Goal: Complete application form: Complete application form

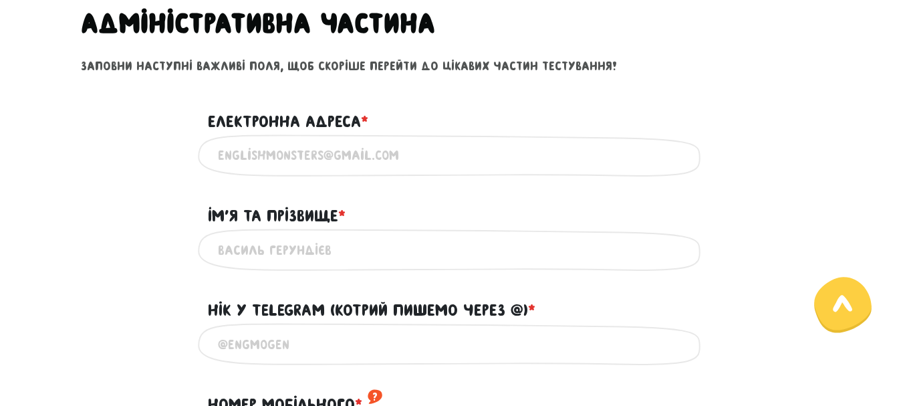
scroll to position [588, 0]
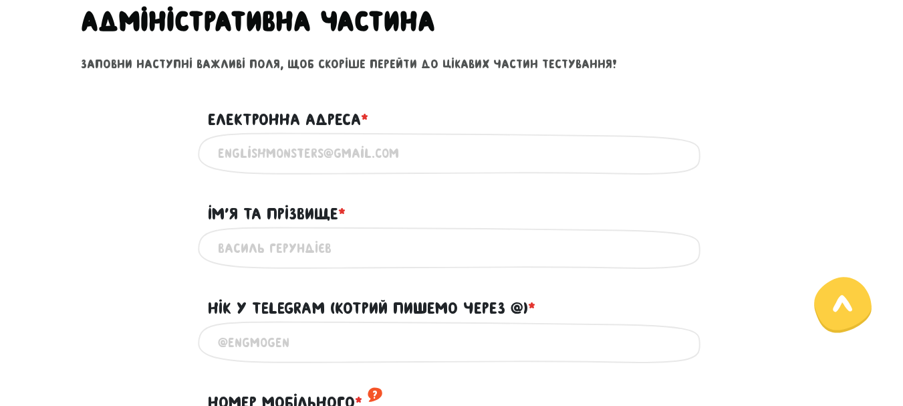
click at [319, 158] on input "Електронна адреса * ?" at bounding box center [452, 153] width 468 height 30
type input "[EMAIL_ADDRESS][DOMAIN_NAME]"
type input "Iryna Zharska"
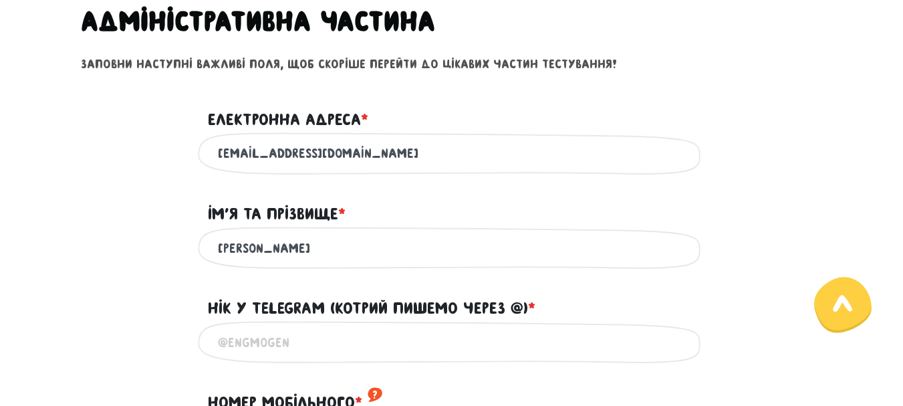
type input "+447877884352"
click at [338, 255] on input "Iryna Zharska" at bounding box center [452, 248] width 468 height 30
type input "I"
type input "[PERSON_NAME]"
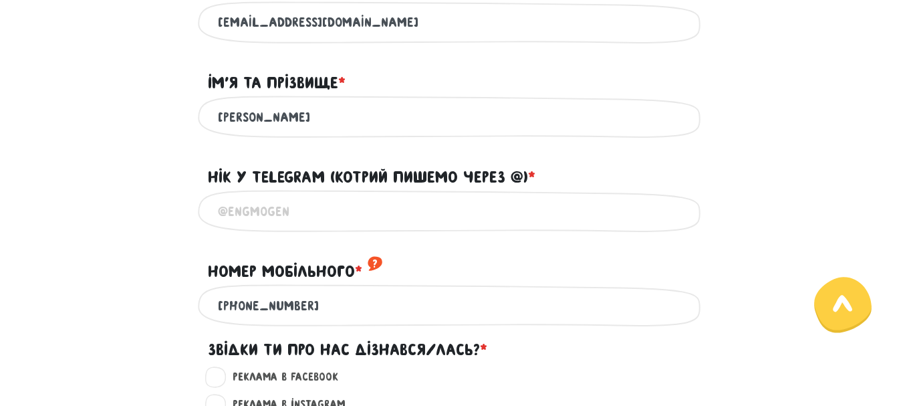
scroll to position [728, 0]
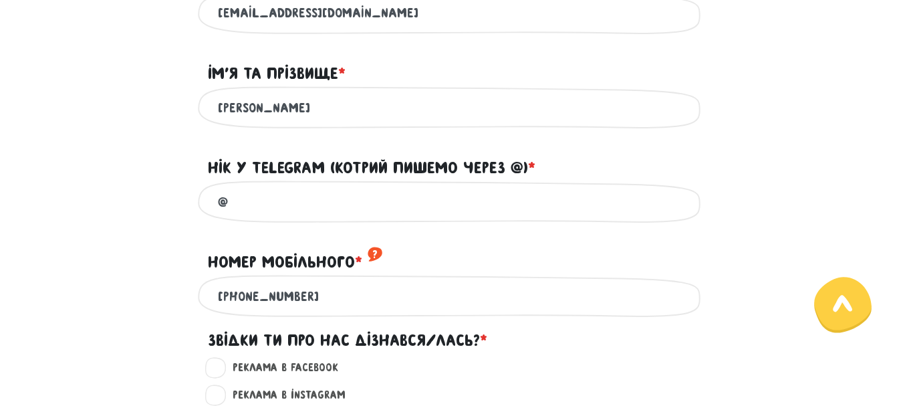
click at [306, 208] on input "@" at bounding box center [452, 201] width 468 height 30
type input "@IrynaZharska"
click at [358, 311] on input "+447877884352" at bounding box center [452, 296] width 468 height 30
type input "[PHONE_NUMBER]"
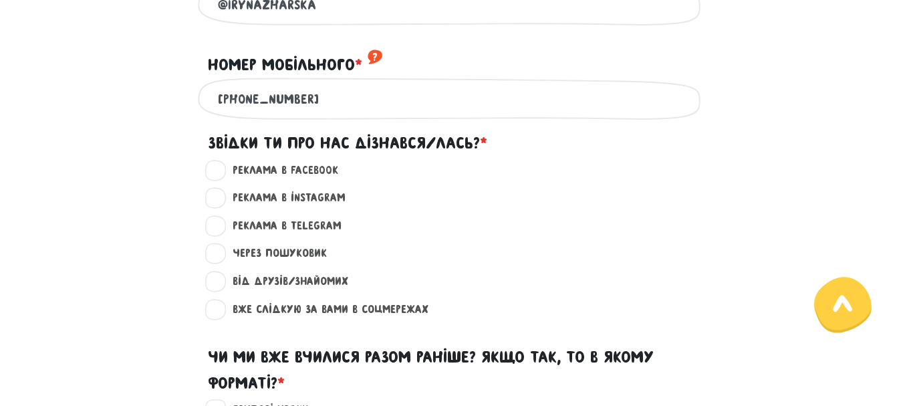
scroll to position [958, 0]
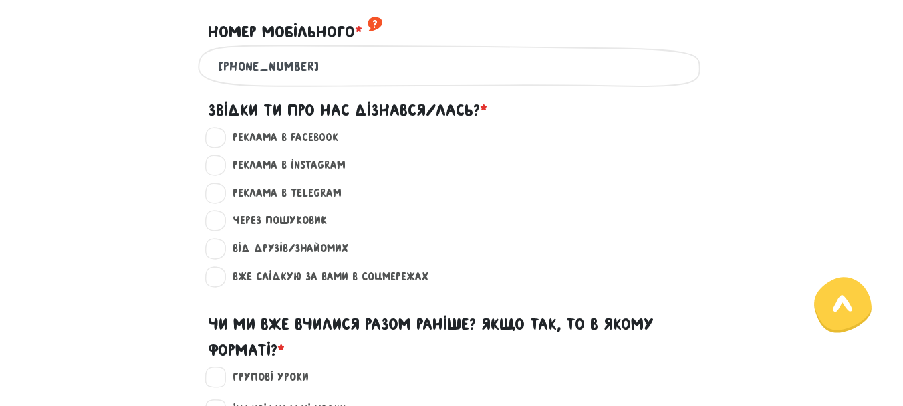
click at [221, 285] on label "Вже слідкую за вами в соцмережах ?" at bounding box center [324, 276] width 207 height 17
click at [217, 281] on input "Вже слідкую за вами в соцмережах ?" at bounding box center [216, 274] width 11 height 13
radio input "true"
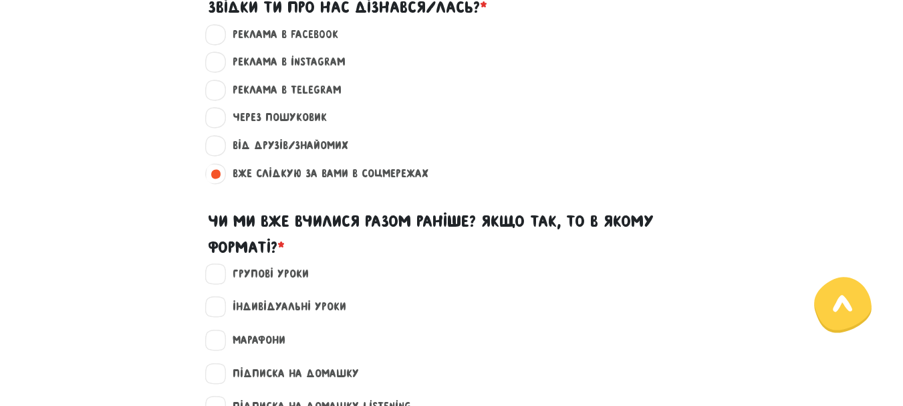
scroll to position [1155, 0]
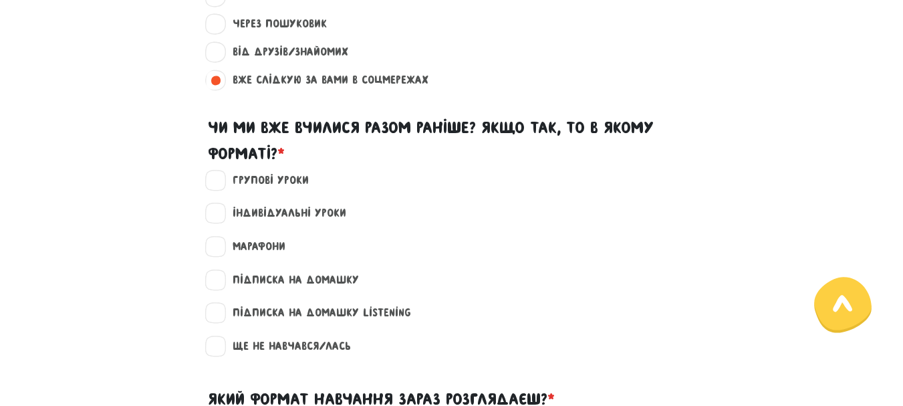
click at [221, 355] on label "Ще не навчався/лась" at bounding box center [286, 345] width 130 height 17
click at [215, 351] on input "Ще не навчався/лась" at bounding box center [216, 343] width 11 height 13
checkbox input "true"
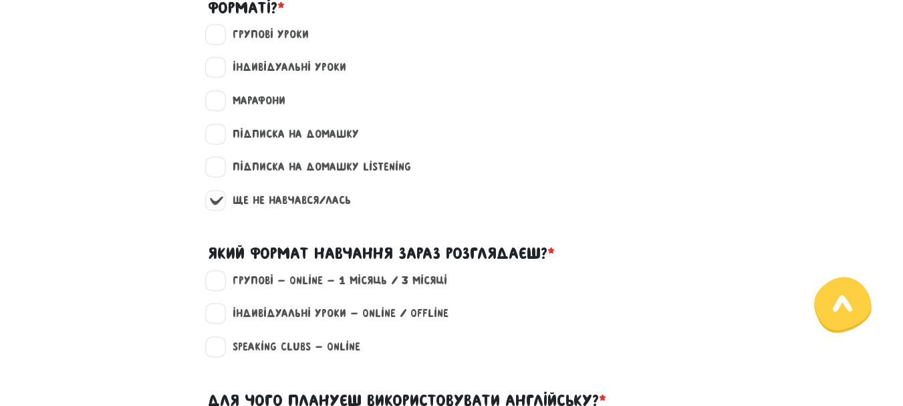
scroll to position [1319, 0]
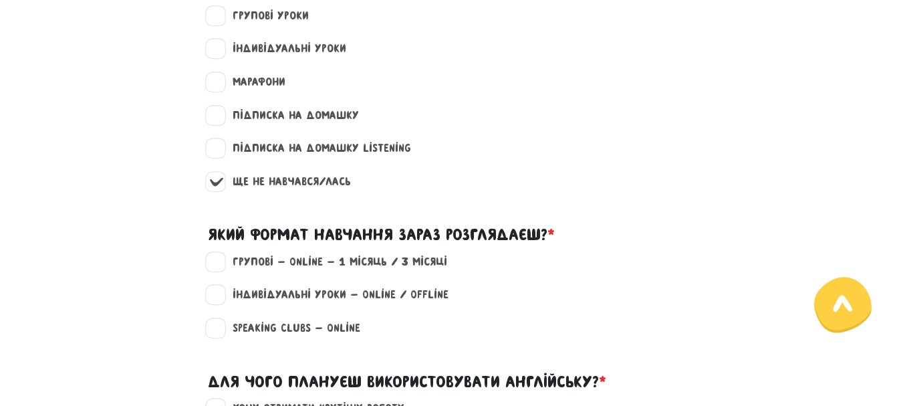
click at [221, 271] on label "Групові - Online - 1 місяць / 3 місяці" at bounding box center [334, 261] width 226 height 17
click at [215, 267] on input "Групові - Online - 1 місяць / 3 місяці" at bounding box center [216, 259] width 11 height 13
checkbox input "true"
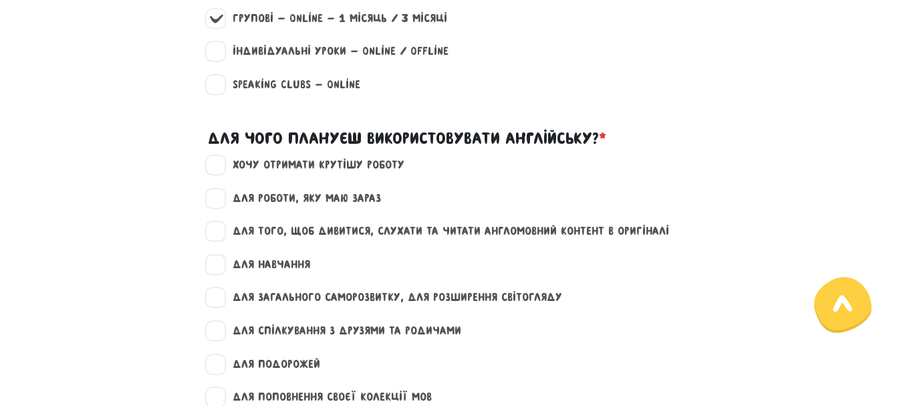
scroll to position [1618, 0]
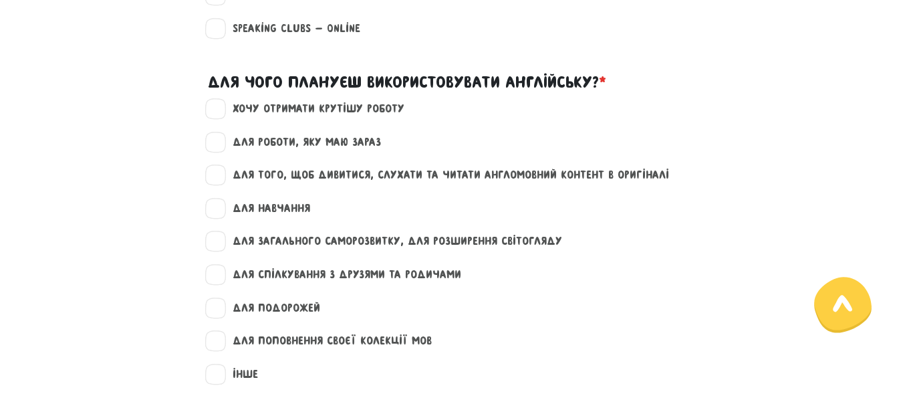
click at [221, 118] on label "хочу отримати крутішу роботу" at bounding box center [312, 108] width 183 height 17
click at [219, 114] on input "хочу отримати крутішу роботу" at bounding box center [216, 106] width 11 height 13
checkbox input "true"
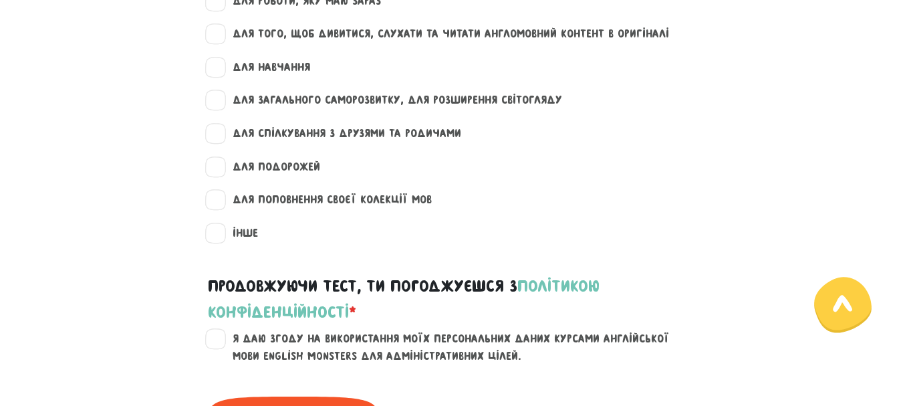
scroll to position [1689, 0]
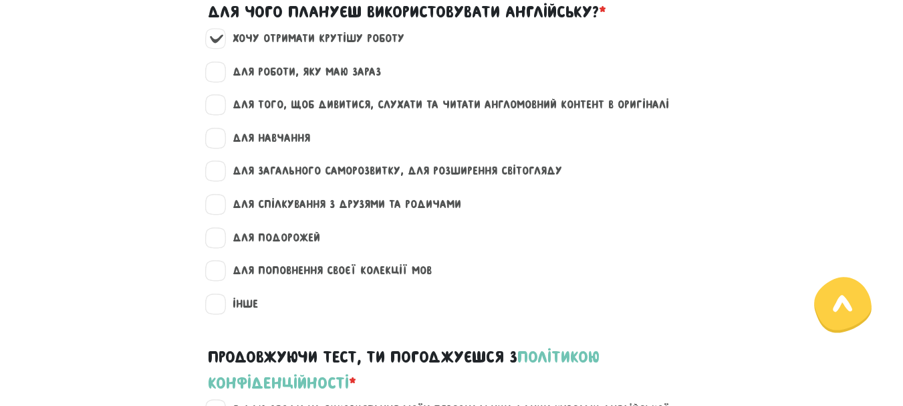
click at [221, 114] on label "для того, щоб дивитися, слухати та читати англомовний контент в оригіналі" at bounding box center [445, 104] width 448 height 17
click at [215, 110] on input "для того, щоб дивитися, слухати та читати англомовний контент в оригіналі" at bounding box center [216, 102] width 11 height 13
checkbox input "true"
click at [221, 147] on label "для навчання" at bounding box center [265, 138] width 89 height 17
click at [212, 143] on input "для навчання" at bounding box center [216, 136] width 11 height 13
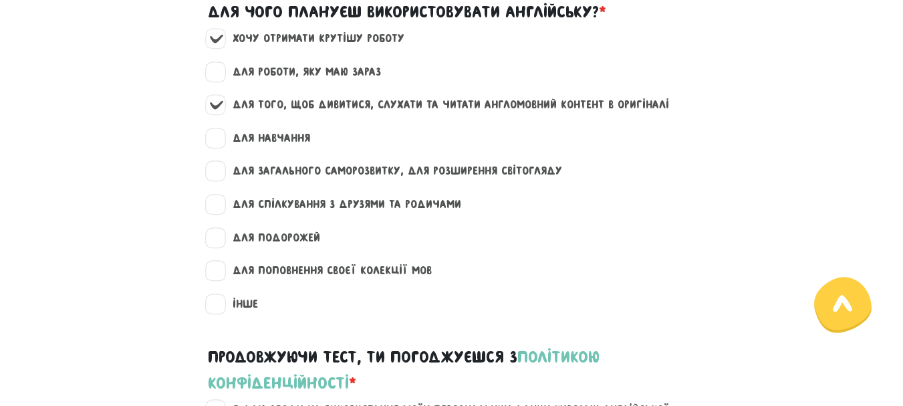
checkbox input "true"
click at [221, 180] on label "для загального саморозвитку, для розширення світогляду" at bounding box center [391, 170] width 341 height 17
click at [214, 176] on input "для загального саморозвитку, для розширення світогляду" at bounding box center [216, 168] width 11 height 13
checkbox input "true"
click at [221, 213] on label "для спілкування з друзями та родичами" at bounding box center [341, 204] width 240 height 17
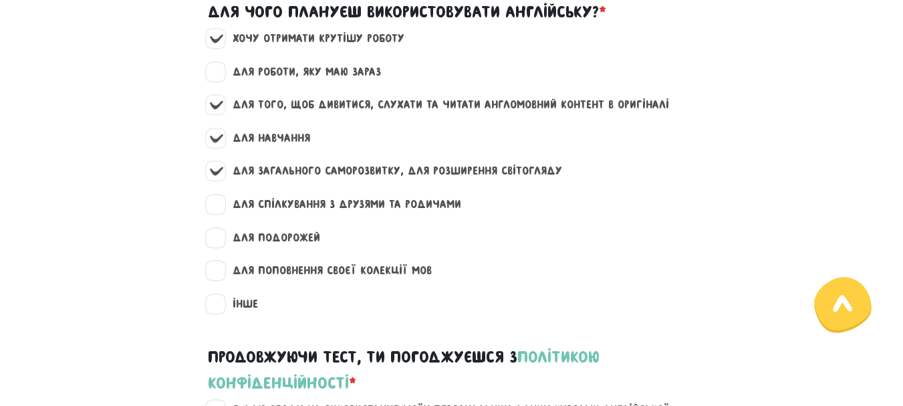
click at [219, 209] on input "для спілкування з друзями та родичами" at bounding box center [216, 202] width 11 height 13
checkbox input "true"
click at [221, 279] on label "для поповнення своєї колекції мов" at bounding box center [326, 270] width 210 height 17
click at [221, 275] on input "для поповнення своєї колекції мов" at bounding box center [216, 268] width 11 height 13
checkbox input "true"
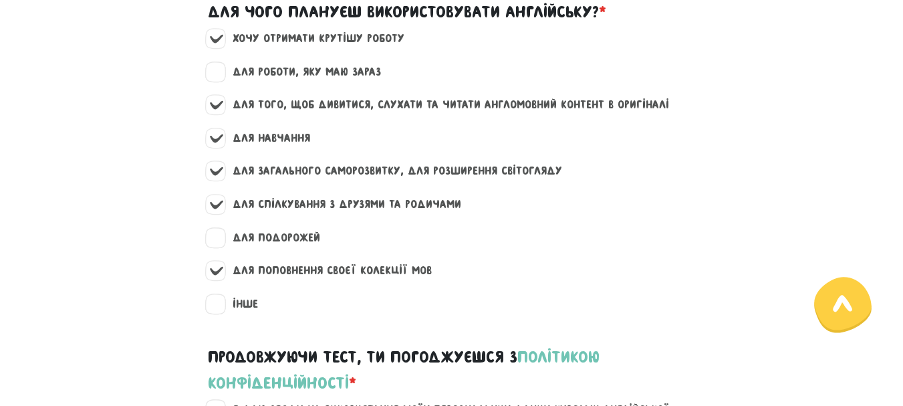
scroll to position [1839, 0]
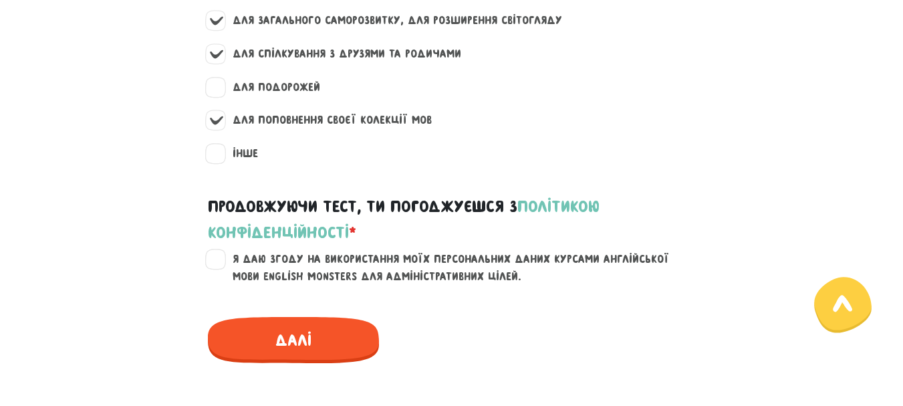
click at [221, 274] on label "Я даю згоду на використання моїх персональних даних курсами англійської мови En…" at bounding box center [459, 268] width 477 height 34
click at [214, 264] on input "Я даю згоду на використання моїх персональних даних курсами англійської мови En…" at bounding box center [216, 257] width 11 height 13
checkbox input "true"
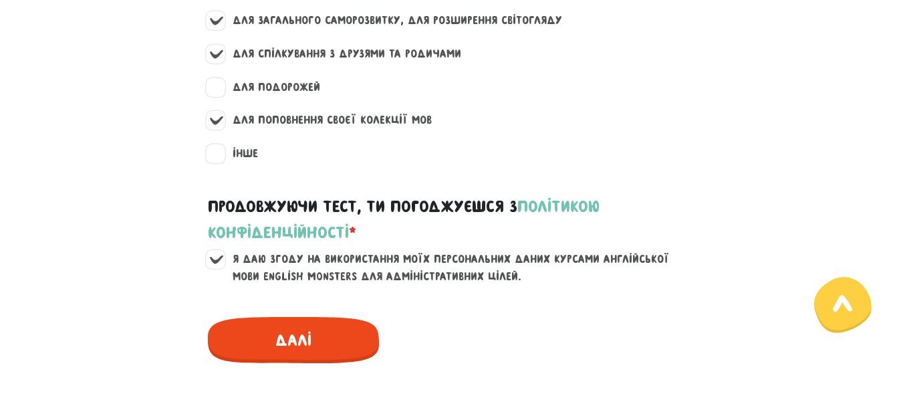
click at [287, 355] on span "Далі" at bounding box center [293, 340] width 171 height 46
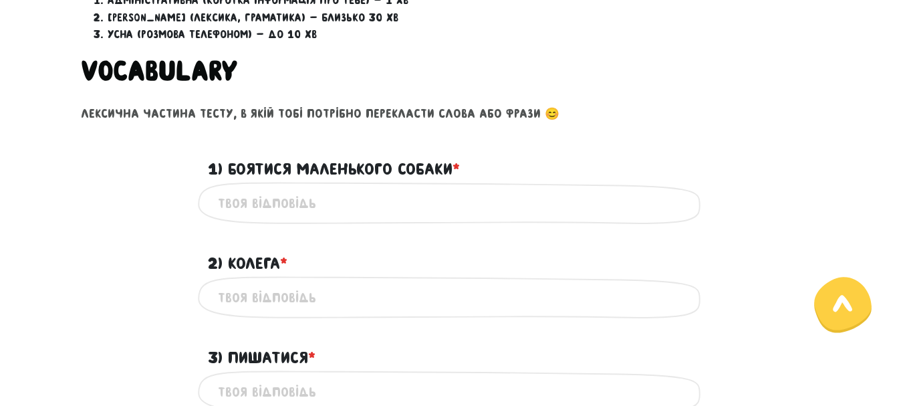
scroll to position [497, 0]
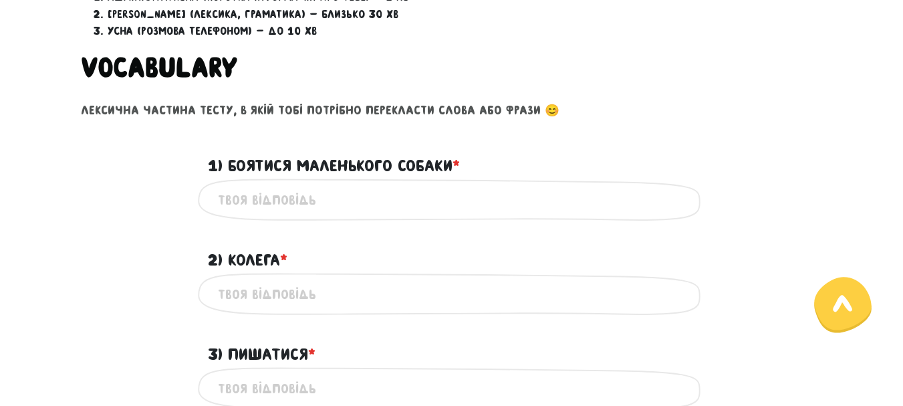
click at [265, 200] on input "1) Боятися маленького собаки * ?" at bounding box center [452, 199] width 468 height 30
click at [327, 200] on input "to be frighten og a small dog" at bounding box center [452, 199] width 468 height 30
type input "to be afraid of a small dog"
click at [287, 295] on input "2) Колега * ?" at bounding box center [452, 294] width 468 height 30
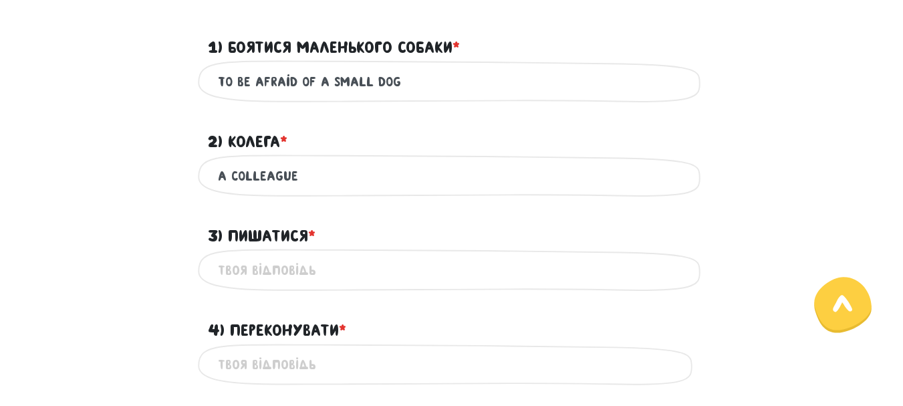
scroll to position [686, 0]
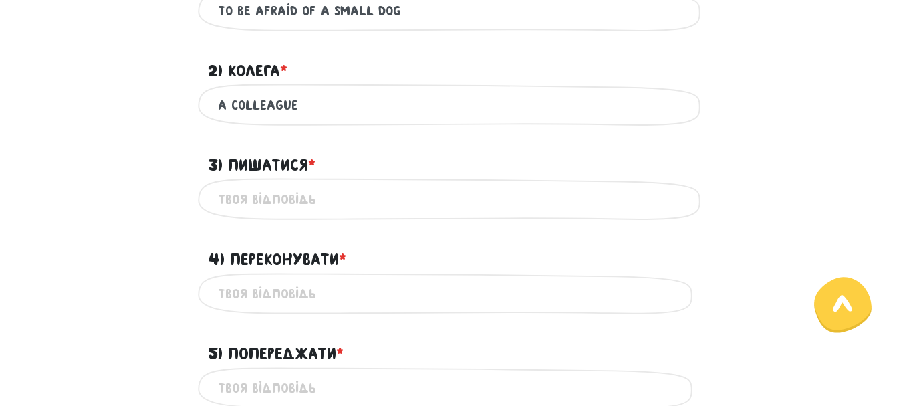
type input "a colleague"
click at [372, 204] on input "3) Пишатися * ?" at bounding box center [452, 199] width 468 height 30
type input "to be proud"
click at [329, 295] on input "4) Переконувати * ?" at bounding box center [452, 294] width 468 height 30
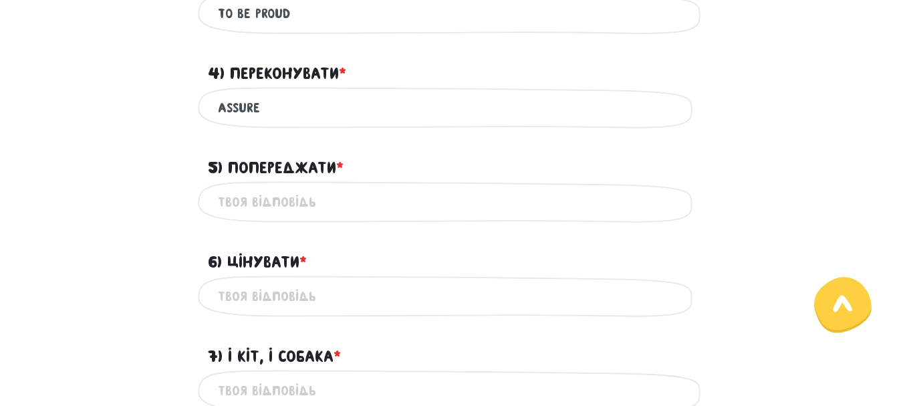
scroll to position [875, 0]
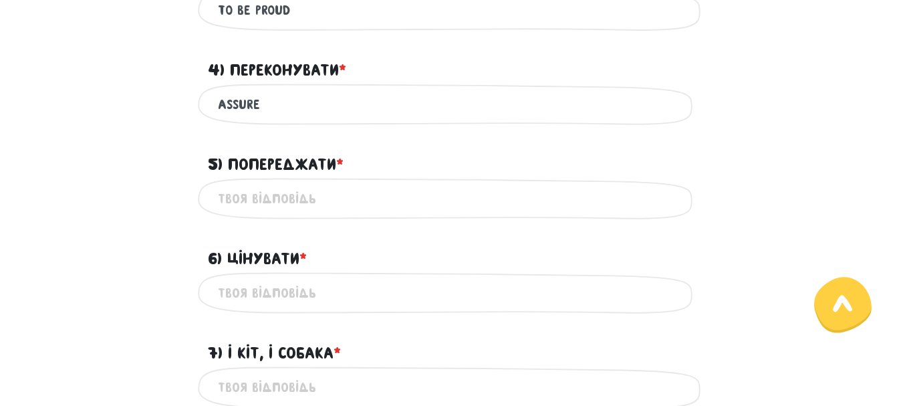
click at [295, 204] on input "5) Попереджати * ?" at bounding box center [452, 199] width 468 height 30
click at [219, 104] on input "assure" at bounding box center [452, 105] width 468 height 30
type input "to assure"
click at [313, 198] on input "5) Попереджати * ?" at bounding box center [452, 199] width 468 height 30
drag, startPoint x: 278, startPoint y: 196, endPoint x: 211, endPoint y: 195, distance: 66.8
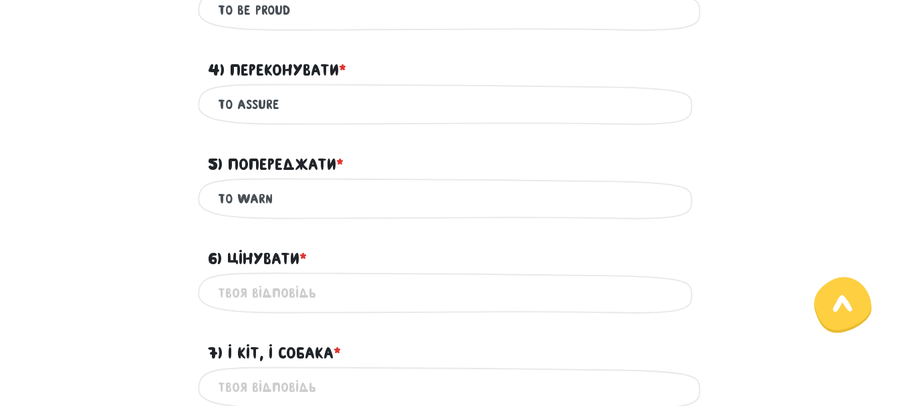
click at [211, 195] on div "to warn Це обов'язкове поле" at bounding box center [452, 199] width 508 height 42
type input "to warn"
click at [106, 213] on div "to warn Це обов'язкове поле" at bounding box center [452, 199] width 762 height 42
click at [250, 291] on input "6) Цінувати * ?" at bounding box center [452, 293] width 468 height 30
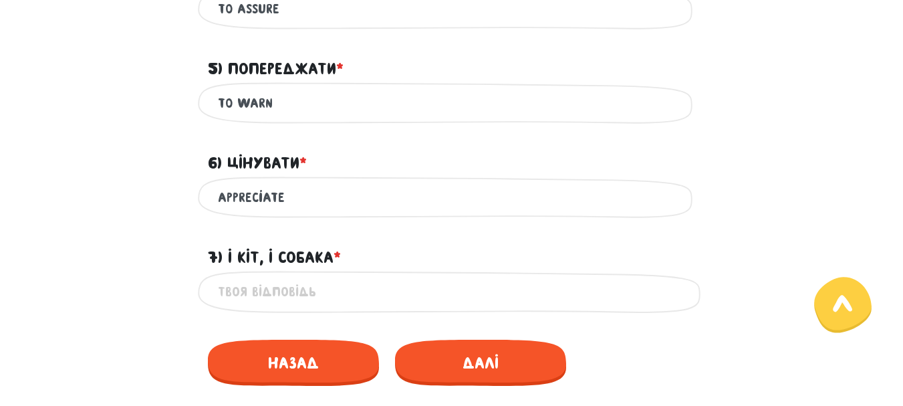
scroll to position [1035, 0]
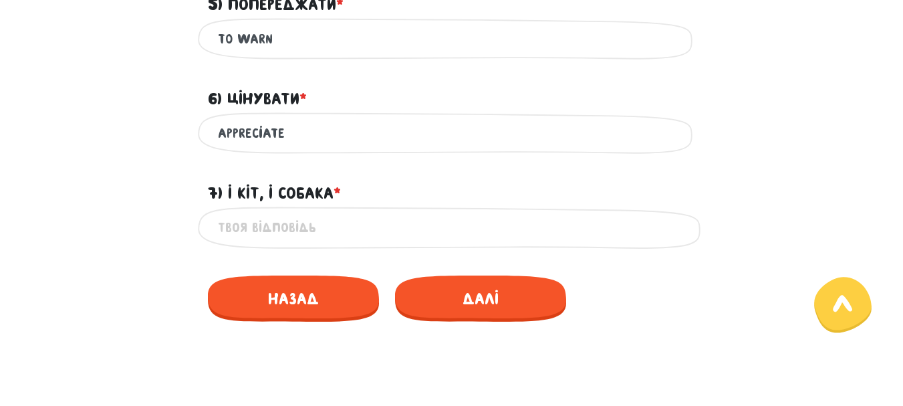
type input "appreciate"
click at [313, 227] on input "7) І кіт, і собака * ?" at bounding box center [452, 227] width 468 height 30
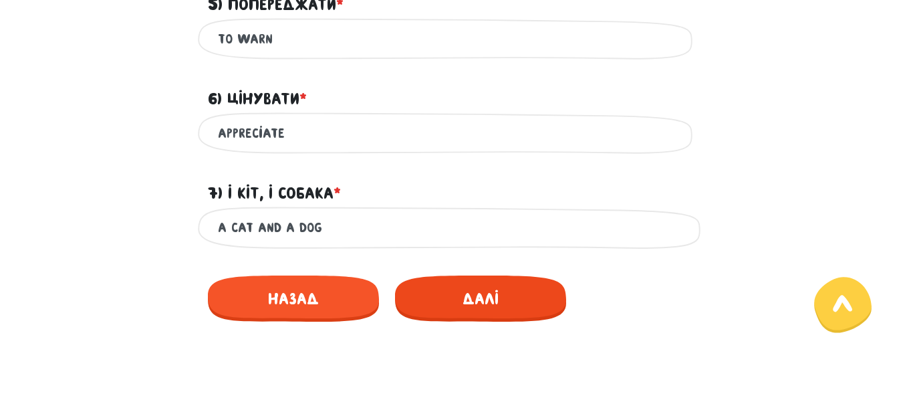
type input "a cat and a dog"
click at [488, 291] on span "Далі" at bounding box center [480, 298] width 171 height 46
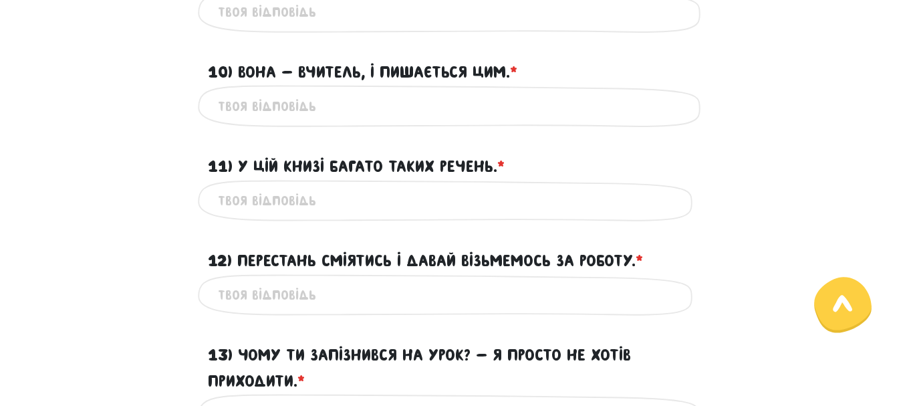
scroll to position [574, 0]
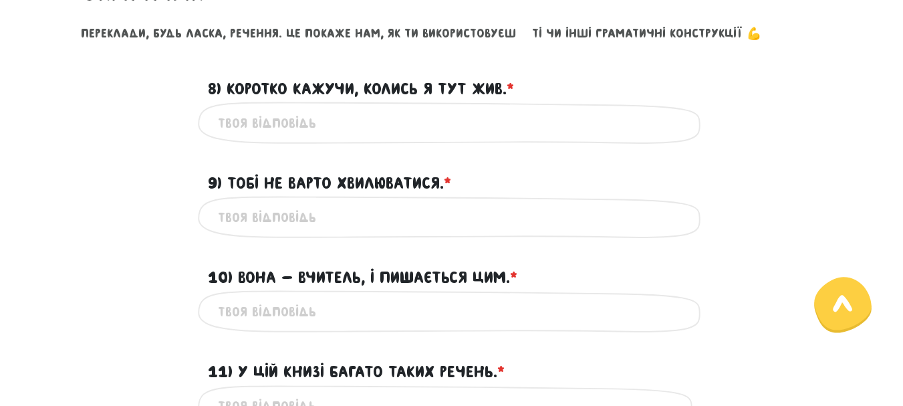
click at [295, 124] on input "8) Коротко кажучи, колись я тут жив. * ?" at bounding box center [452, 123] width 468 height 30
type input "In short, I lived here once"
click at [325, 220] on input "9) Тобі не варто хвилюватися. * ?" at bounding box center [452, 217] width 468 height 30
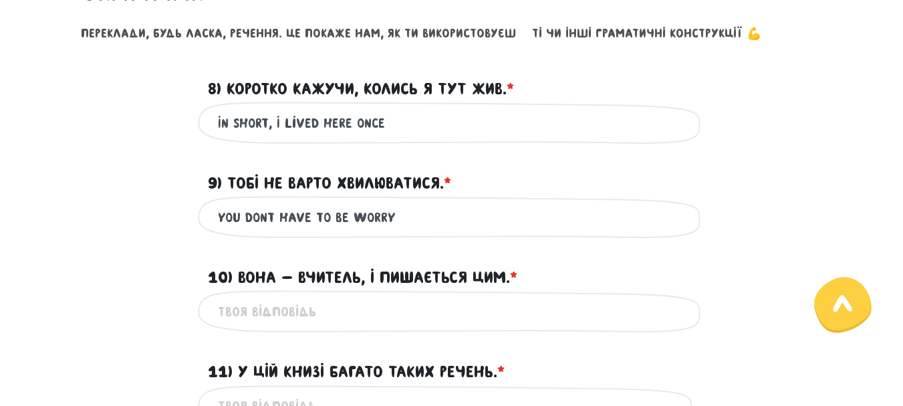
click at [362, 227] on input "you dont have to be worry" at bounding box center [452, 217] width 468 height 30
click at [267, 215] on input "you dont have to be worry" at bounding box center [452, 217] width 468 height 30
type input "you don`*t have to be worry"
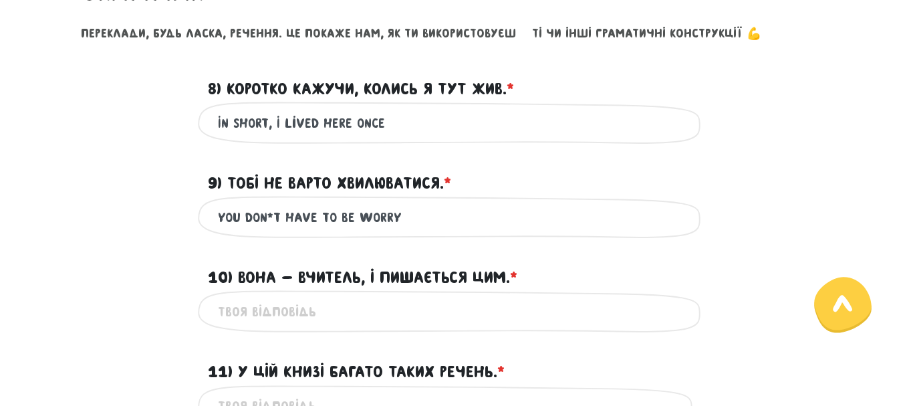
click at [241, 309] on input "10) Вона - вчитель, і пишається цим. * ?" at bounding box center [452, 311] width 468 height 30
click at [281, 313] on input "She is proud that she is a teacher" at bounding box center [452, 311] width 468 height 30
click at [299, 315] on input "She is proud that she is a teacher" at bounding box center [452, 311] width 468 height 30
click at [332, 310] on input "She is proud of that she is a teacher" at bounding box center [452, 311] width 468 height 30
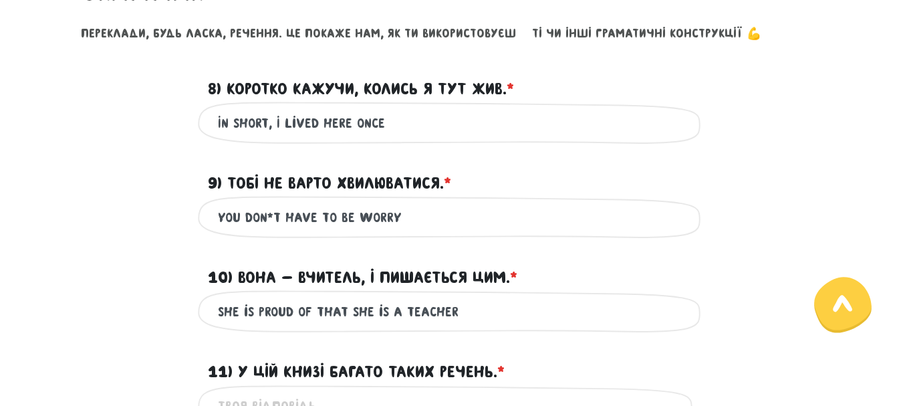
click at [332, 310] on input "She is proud of that she is a teacher" at bounding box center [452, 311] width 468 height 30
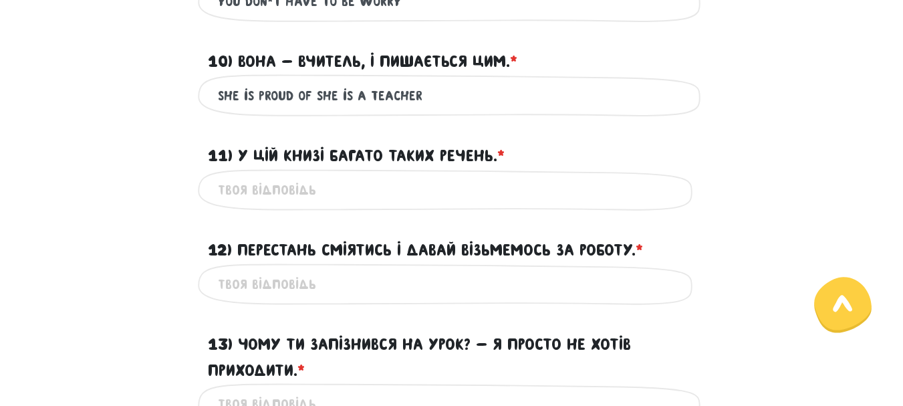
scroll to position [748, 0]
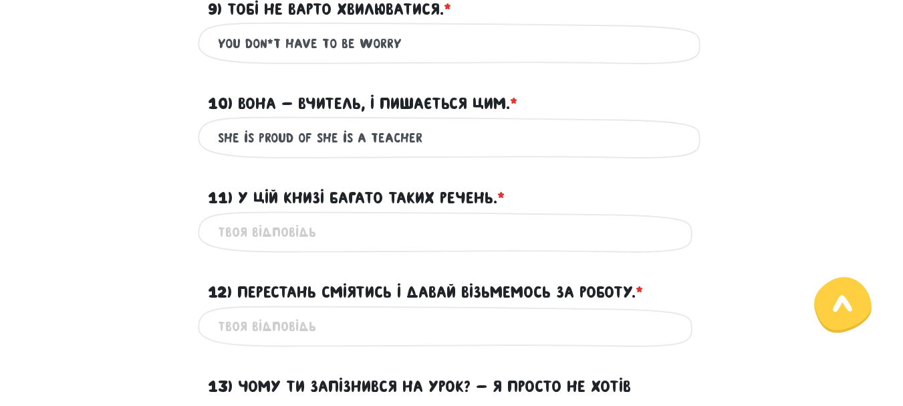
type input "She is proud of she is a teacher"
click at [360, 239] on input "11) У цій книзі багато таких речень. * ?" at bounding box center [452, 232] width 468 height 30
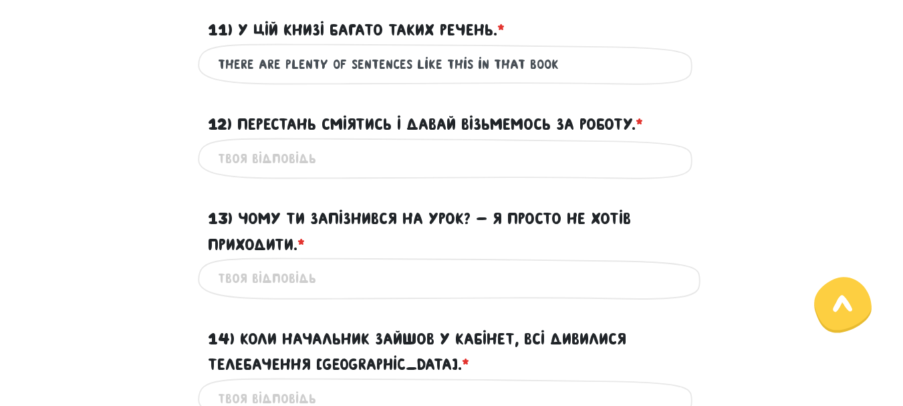
scroll to position [921, 0]
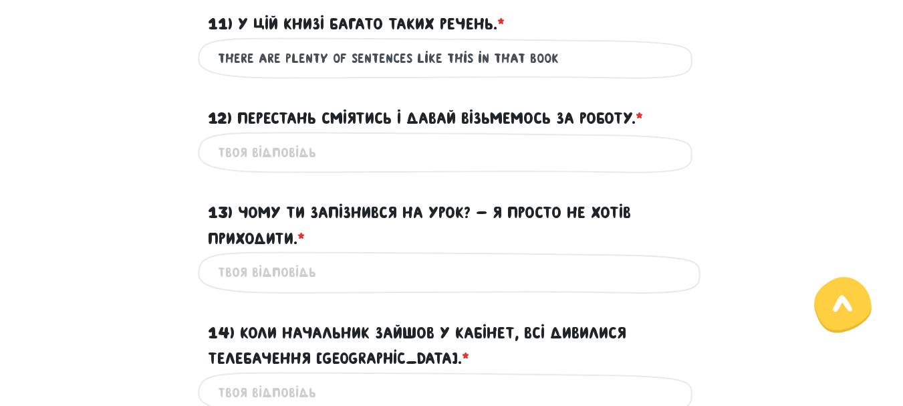
type input "there are plenty of sentences like this in that book"
click at [319, 150] on input "12) Перестань сміятись і давай візьмемось за роботу. * ?" at bounding box center [452, 153] width 468 height 30
click at [280, 150] on input "stop louphing and" at bounding box center [452, 153] width 468 height 30
click at [262, 152] on input "stop louphing and" at bounding box center [452, 153] width 468 height 30
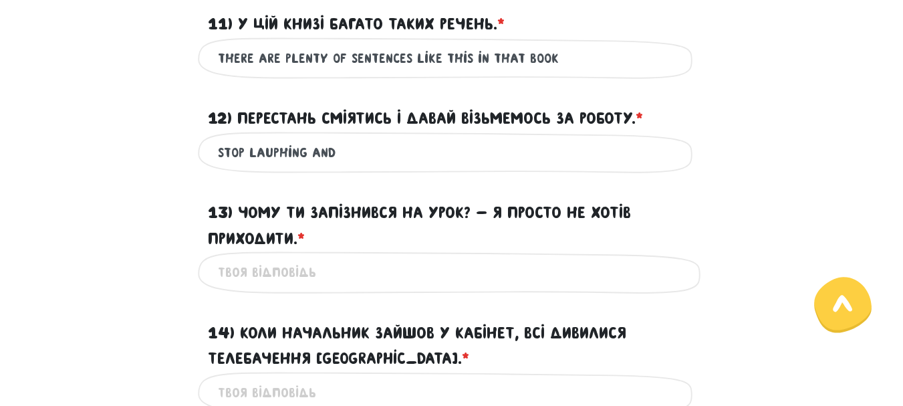
click at [277, 152] on input "stop lauphing and" at bounding box center [452, 153] width 468 height 30
click at [349, 150] on input "stop laughing and" at bounding box center [452, 153] width 468 height 30
type input "stop laughing and let*s do work"
click at [307, 265] on input "13) Чому ти запізнився на урок? - Я просто не хотів приходити. * ?" at bounding box center [452, 272] width 468 height 30
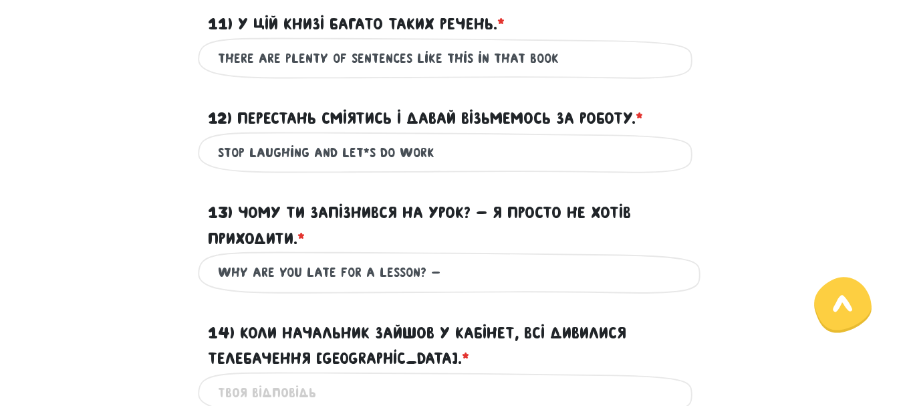
click at [263, 270] on input "why are you late for a lesson? -" at bounding box center [452, 272] width 468 height 30
click at [460, 278] on input "why wrer you late for a lesson? -" at bounding box center [452, 272] width 468 height 30
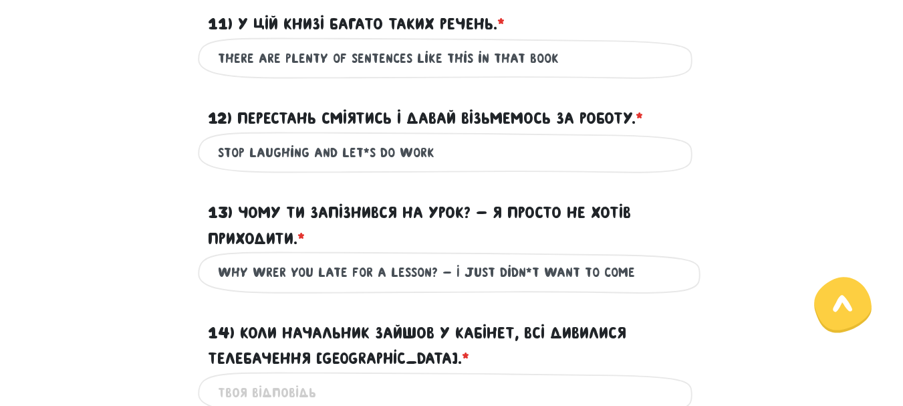
click at [283, 271] on input "why wrer you late for a lesson? - I just didn*t want to come" at bounding box center [452, 272] width 468 height 30
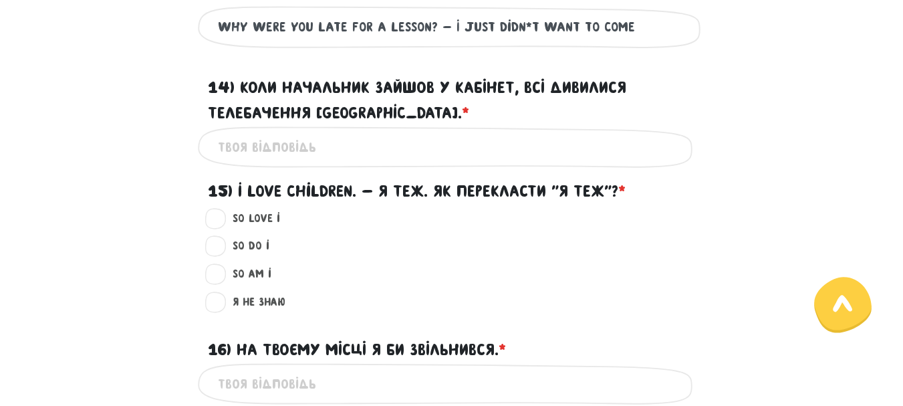
scroll to position [1179, 0]
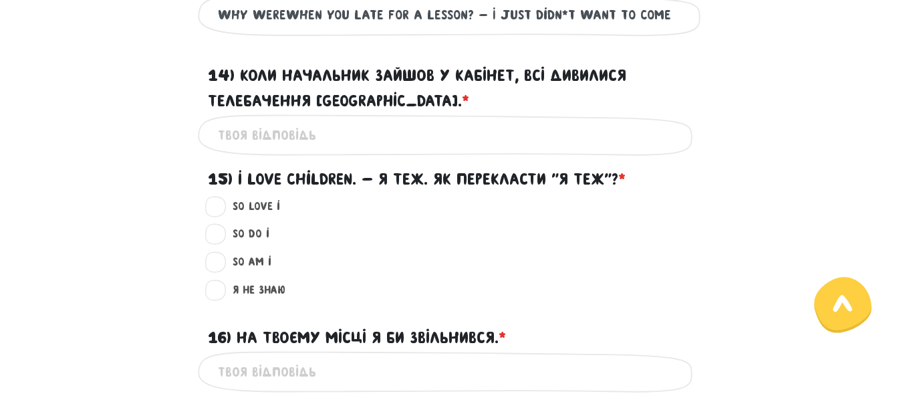
type input "why werewhen you late for a lesson? - I just didn*t want to come"
click at [296, 139] on input "14) Коли начальник зайшов у кабінет, всі дивилися Телебачення Торонто. * ?" at bounding box center [452, 135] width 468 height 30
click at [269, 134] on input "when the boss" at bounding box center [452, 135] width 468 height 30
click at [311, 144] on input "when a boss" at bounding box center [452, 135] width 468 height 30
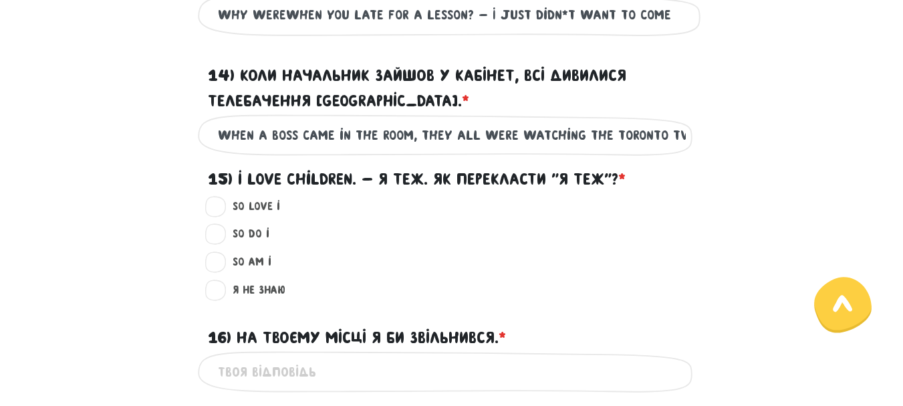
type input "when a boss came in the room, they all were watching the Toronto tv"
click at [221, 237] on label "So do I ?" at bounding box center [245, 233] width 48 height 17
click at [218, 237] on input "So do I ?" at bounding box center [216, 231] width 11 height 13
radio input "true"
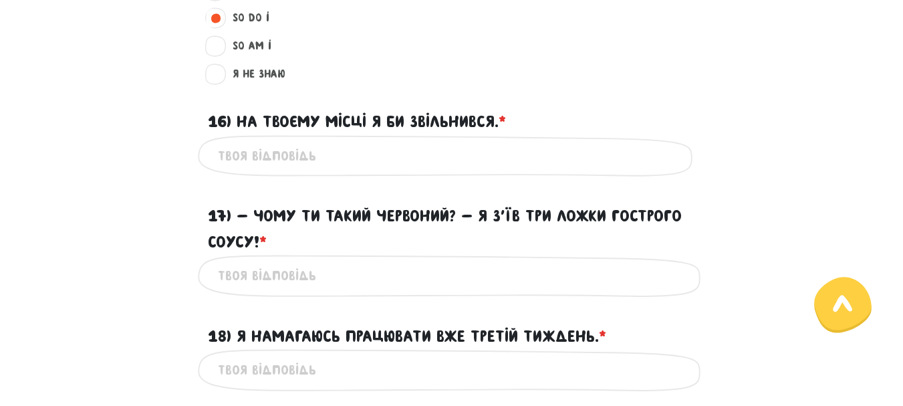
scroll to position [1407, 0]
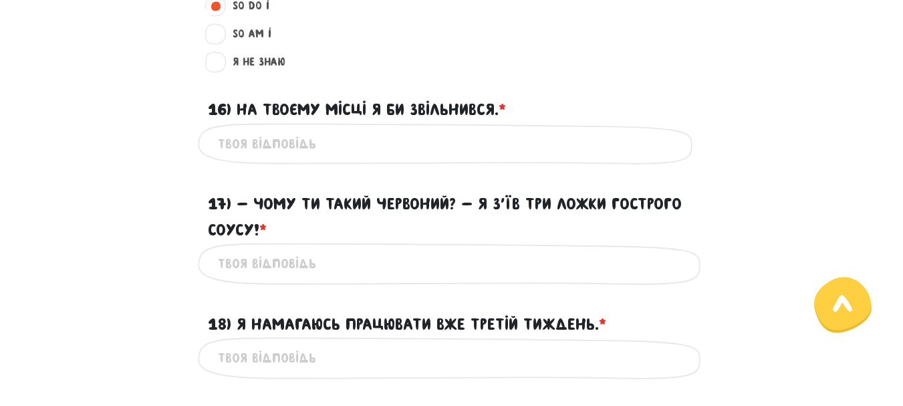
click at [353, 143] on input "16) На твоєму місці я би звільнився. * ?" at bounding box center [452, 144] width 468 height 30
click at [372, 146] on input "if i were you i would quit a job" at bounding box center [452, 144] width 468 height 30
type input "if i were you i would quit a job"
click at [46, 177] on main "Увага! При перезавантаженні цієї сторінки ваші відповіді зберігаються на деякий…" at bounding box center [451, 182] width 903 height 3044
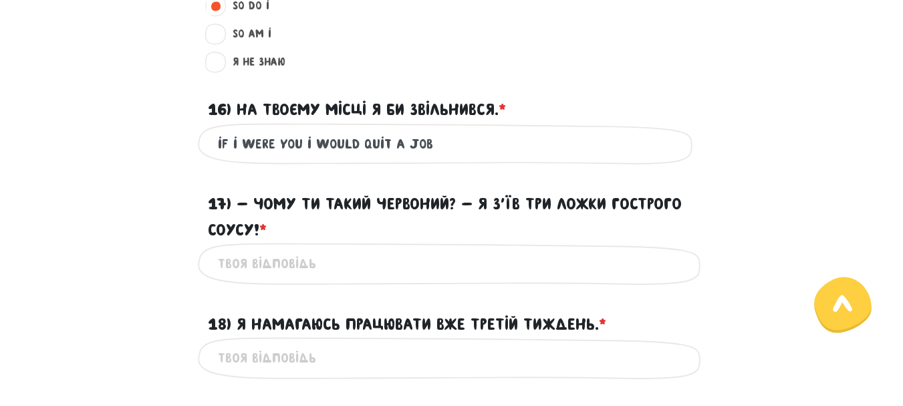
click at [253, 261] on input "17) - Чому ти такий червоний? - Я з’їв три ложки гострого соусу! * ?" at bounding box center [452, 264] width 468 height 30
click at [272, 263] on input "why are you so re" at bounding box center [452, 264] width 468 height 30
click at [358, 263] on input "why is your face you so re" at bounding box center [452, 264] width 468 height 30
click at [366, 265] on input "why is your face so re" at bounding box center [452, 264] width 468 height 30
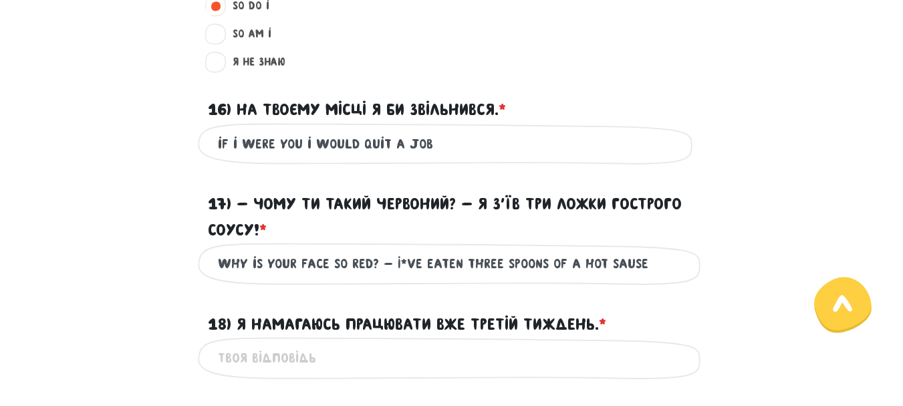
drag, startPoint x: 646, startPoint y: 273, endPoint x: 391, endPoint y: 264, distance: 255.4
click at [391, 264] on input "why is your face so red? - I*ve eaten three spoons of a hot sause" at bounding box center [452, 264] width 468 height 30
click at [96, 276] on div "why is your face so red? - I*ve eaten three spoons of a hot sause Це обов'язков…" at bounding box center [452, 264] width 762 height 42
click at [539, 263] on input "why is your face so red? - I*ve eaten three spoons of a hot sause" at bounding box center [452, 264] width 468 height 30
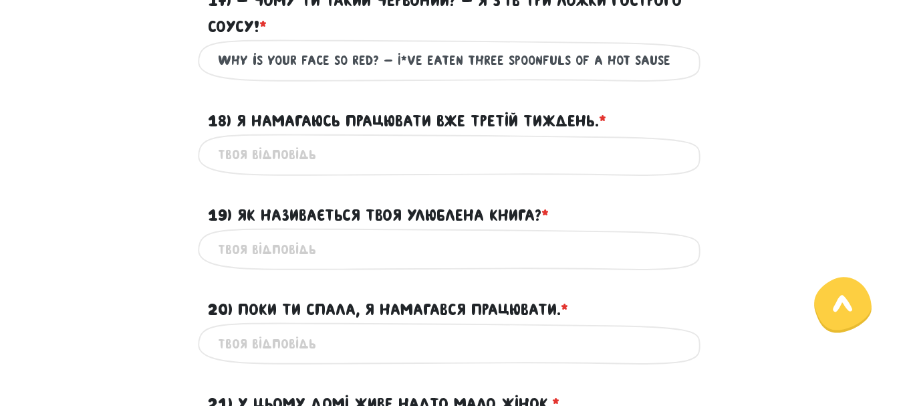
scroll to position [1664, 0]
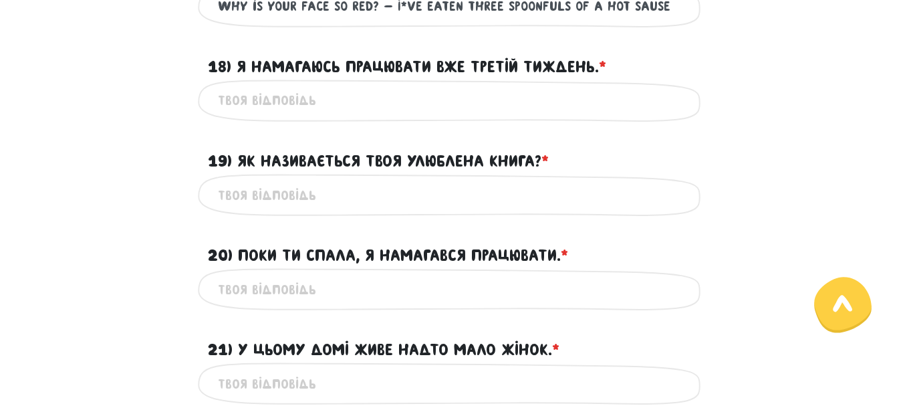
type input "why is your face so red? - I*ve eaten three spoonfuls of a hot sause"
click at [305, 114] on input "18) Я намагаюсь працювати вже третій тиждень. * ?" at bounding box center [452, 101] width 468 height 30
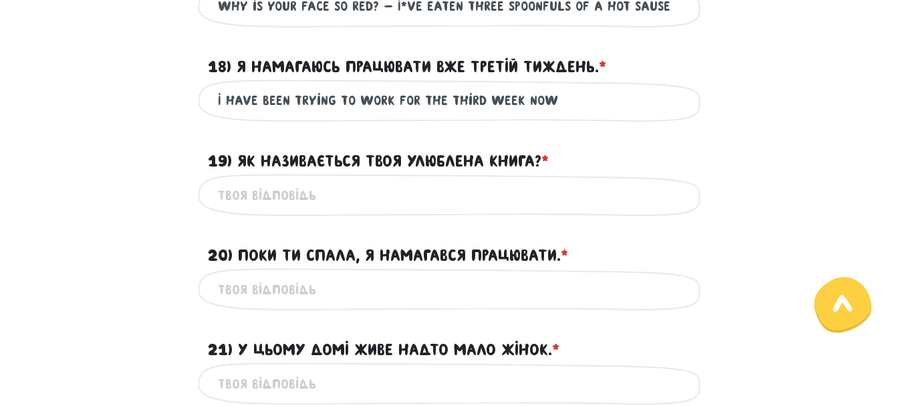
type input "I have been trying to work for the third week now"
click at [331, 199] on input "19) Як називається твоя улюблена книга? * ?" at bounding box center [452, 195] width 468 height 30
type input "what is colled your favorite book?"
click at [327, 293] on input "20) Поки ти спала, я намагався працювати. * ?" at bounding box center [452, 289] width 468 height 30
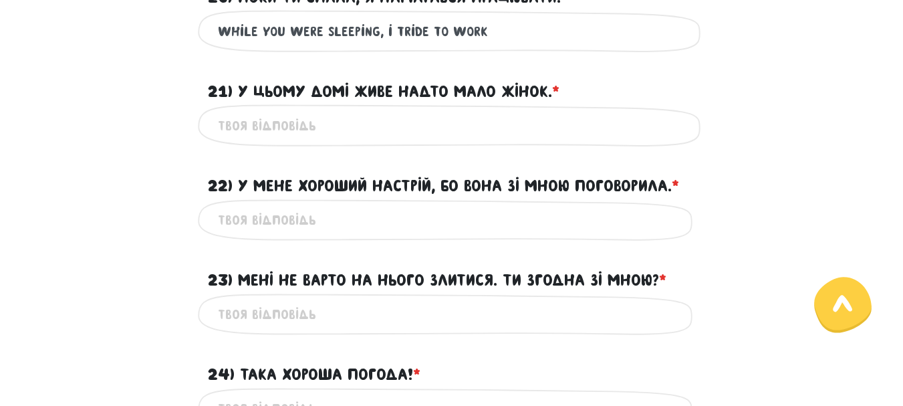
scroll to position [1886, 0]
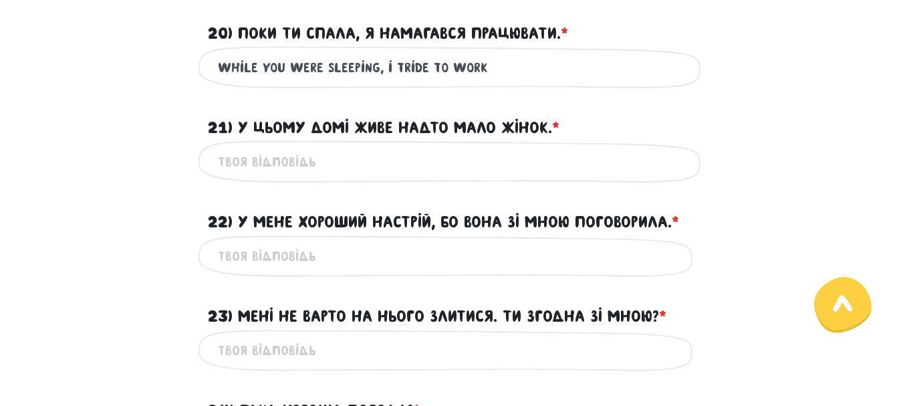
type input "while you were sleeping, i tride to work"
click at [392, 174] on input "21) У цьому домі живе надто мало жінок. * ?" at bounding box center [452, 161] width 468 height 30
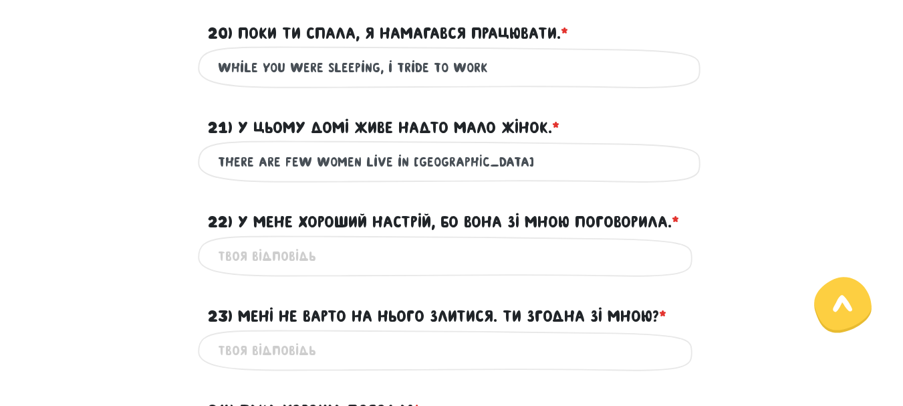
click at [432, 160] on input "there are few women live in thie house" at bounding box center [452, 161] width 468 height 30
type input "there are few women live in this house"
click at [347, 255] on input "22) У мене хороший настрій, бо вона зі мною поговорила. * ?" at bounding box center [452, 256] width 468 height 30
click at [266, 259] on input "i am feeling good" at bounding box center [452, 256] width 468 height 30
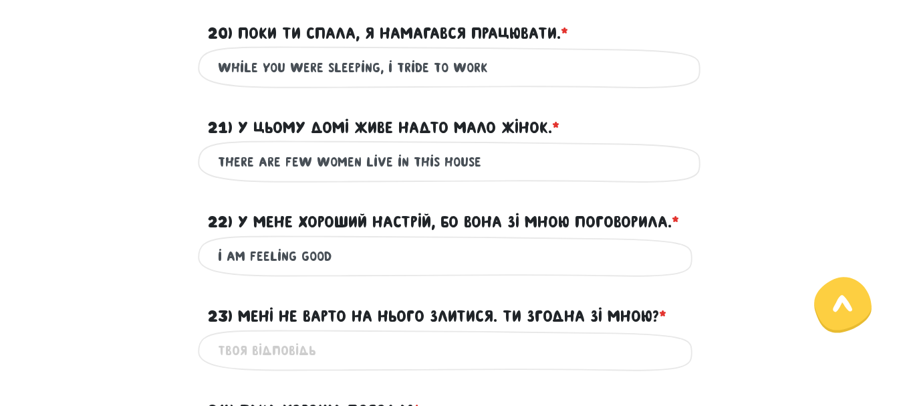
click at [265, 265] on input "i am feeling good" at bounding box center [452, 256] width 468 height 30
click at [271, 256] on input "i am feeling good" at bounding box center [452, 256] width 468 height 30
click at [271, 258] on input "i am feeling good" at bounding box center [452, 256] width 468 height 30
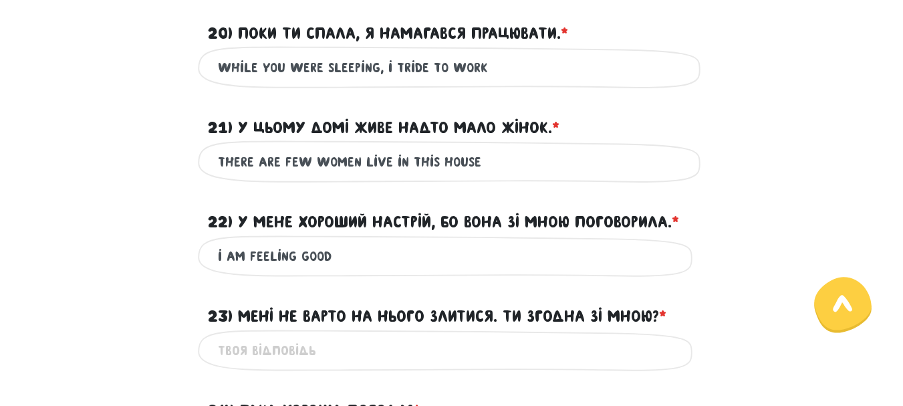
click at [271, 259] on input "i am feeling good" at bounding box center [452, 256] width 468 height 30
click at [175, 269] on div "i am feeling good Це обов'язкове поле" at bounding box center [452, 256] width 762 height 42
click at [335, 259] on input "i am feeling good" at bounding box center [452, 256] width 468 height 30
drag, startPoint x: 533, startPoint y: 259, endPoint x: 214, endPoint y: 253, distance: 319.5
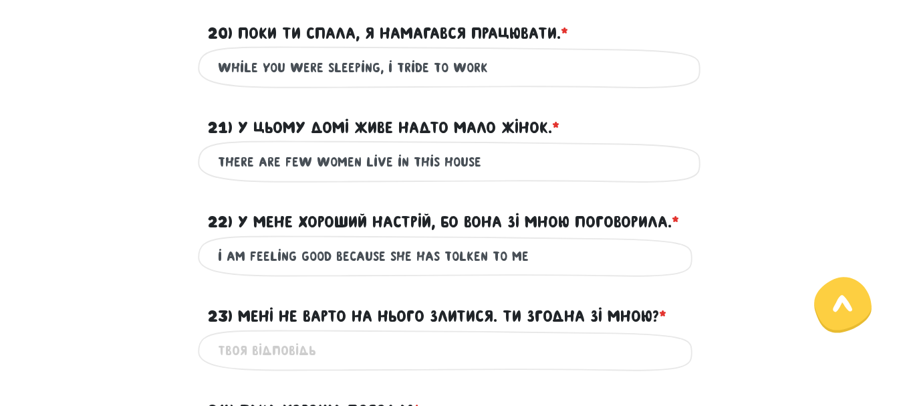
click at [214, 253] on div "i am feeling good because she has tolken to me Це обов'язкове поле" at bounding box center [452, 256] width 508 height 42
click at [533, 256] on input "i am feeling good because she has tolken to me" at bounding box center [452, 256] width 468 height 30
click at [450, 257] on input "i am feeling good because she has tolken to me" at bounding box center [452, 256] width 468 height 30
click at [460, 255] on input "i am feeling good because she has [PERSON_NAME] to me" at bounding box center [452, 256] width 468 height 30
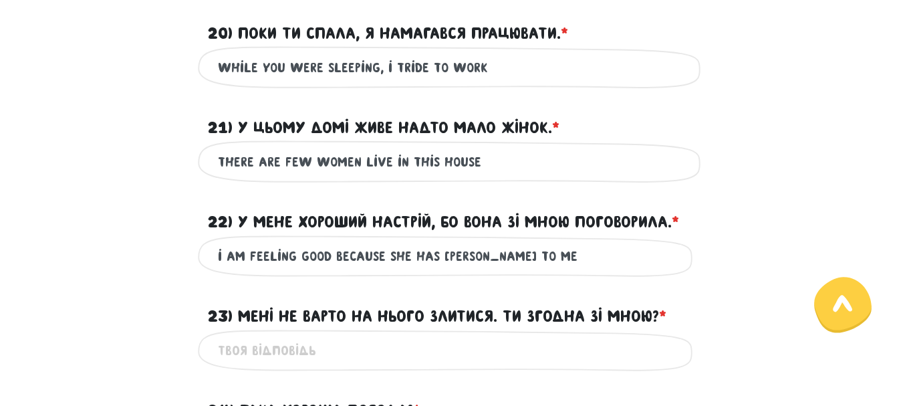
type input "i am feeling good because she has [PERSON_NAME] to me"
drag, startPoint x: 533, startPoint y: 255, endPoint x: 203, endPoint y: 251, distance: 329.5
click at [203, 251] on div "i am feeling good because she has talken to me Це обов'язкове поле" at bounding box center [452, 256] width 508 height 42
click at [112, 259] on div "i am feeling good because she has talken to me Це обов'язкове поле" at bounding box center [452, 256] width 762 height 42
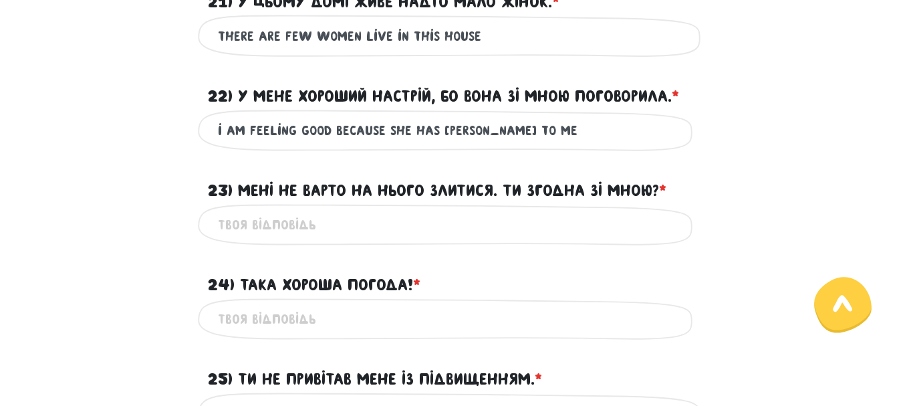
scroll to position [2029, 0]
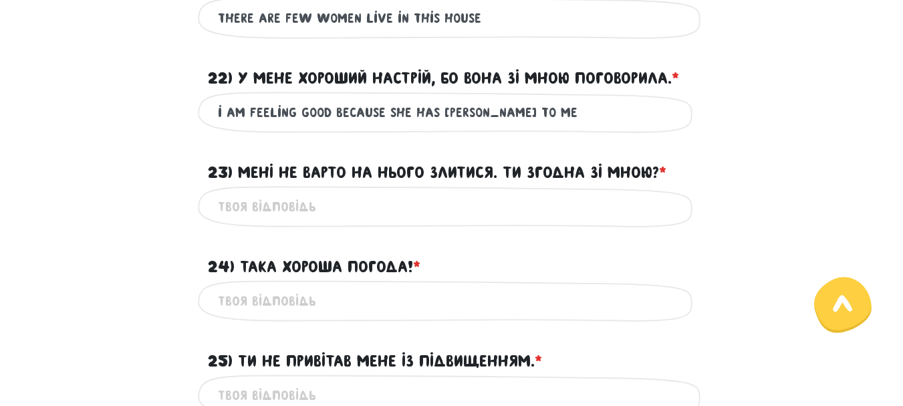
click at [323, 200] on input "23) Мені не варто на нього злитися. Ти згодна зі мною? * ?" at bounding box center [452, 207] width 468 height 30
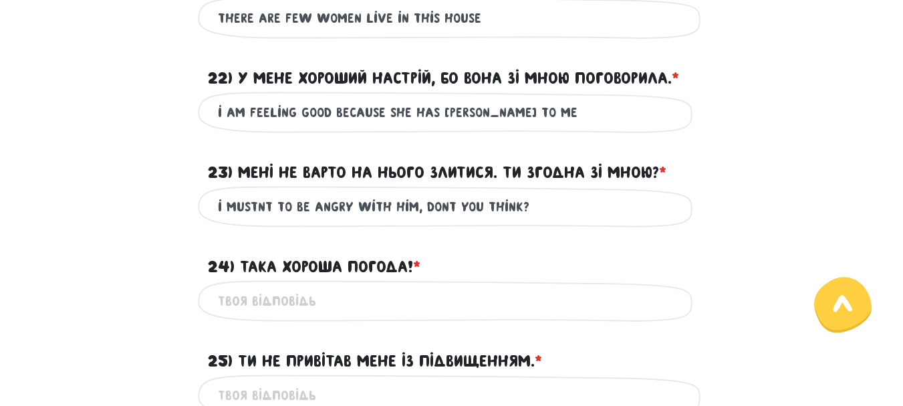
click at [442, 205] on input "i mustnt to be angry with him, dont you think?" at bounding box center [452, 207] width 468 height 30
click at [250, 206] on input "i mustnt to be angry with him, don*t you think?" at bounding box center [452, 207] width 468 height 30
click at [476, 207] on input "i shouldn*t to be angry with him, don*t you think?" at bounding box center [452, 207] width 468 height 30
click at [484, 204] on input "i shouldn*t to be angry with him, do you think?" at bounding box center [452, 207] width 468 height 30
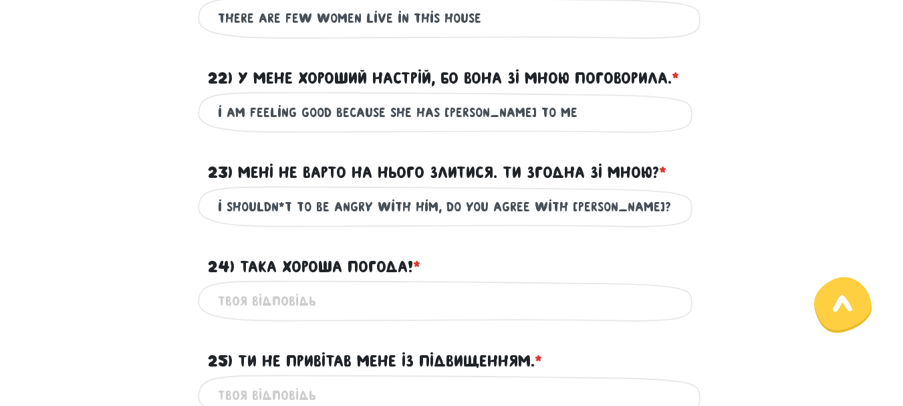
click at [611, 207] on input "i shouldn*t to be angry with him, do you agree with methink?" at bounding box center [452, 207] width 468 height 30
type input "i shouldn*t to be angry with him, do you agree with me?"
click at [366, 302] on input "24) Така хороша погода! * ?" at bounding box center [452, 301] width 468 height 30
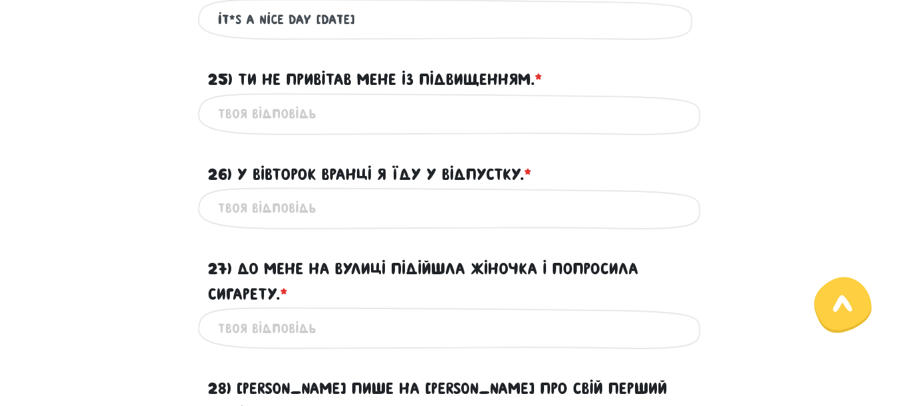
scroll to position [2323, 0]
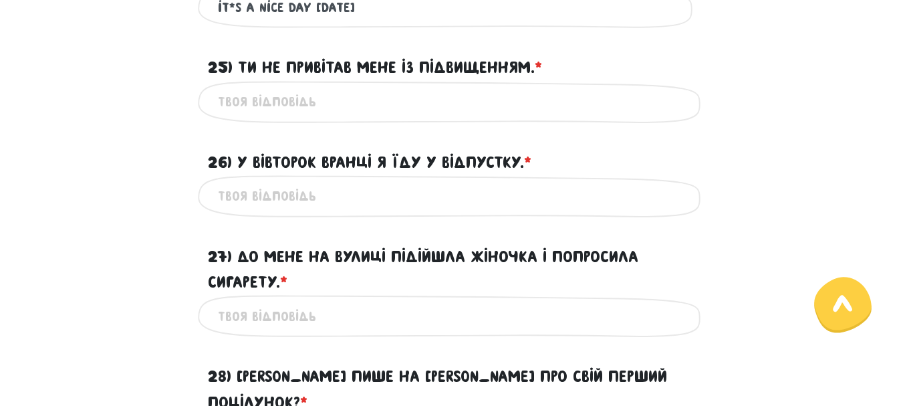
type input "it*s a nice day [DATE]"
click at [345, 107] on input "25) Ти не привітав мене із підвищенням. * ?" at bounding box center [452, 102] width 468 height 30
type input "you didn*t congratulate me on promotion"
click at [323, 200] on input "26) У вівторок вранці я їду у відпустку. * ?" at bounding box center [452, 196] width 468 height 30
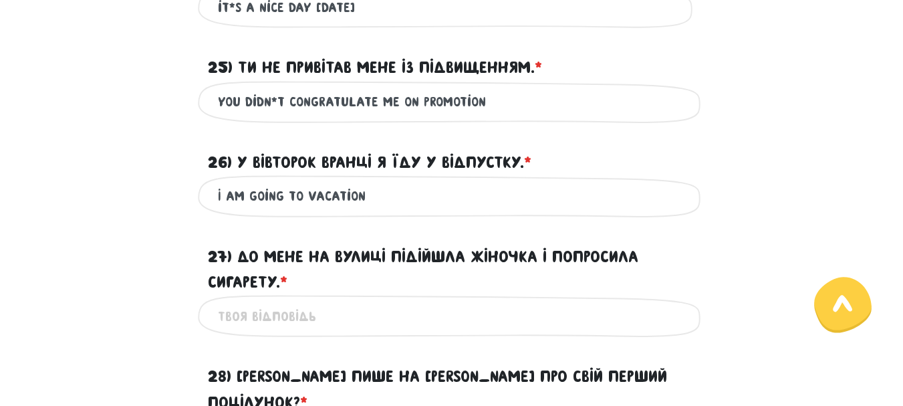
click at [307, 196] on input "I am going to vacation" at bounding box center [452, 196] width 468 height 30
click at [368, 199] on input "I am going to vacation" at bounding box center [452, 196] width 468 height 30
click at [406, 198] on input "I am going to vacation [DATE] morning" at bounding box center [452, 196] width 468 height 30
type input "I am going to vacation [DATE] morning"
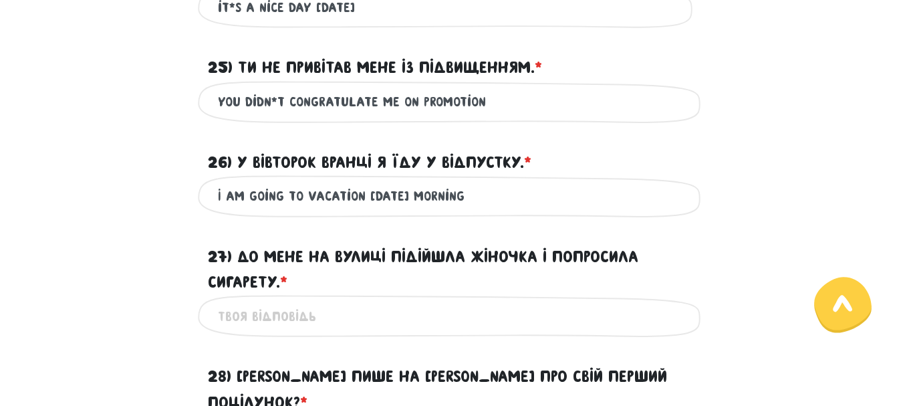
click at [118, 216] on div "I am going to vacation on tuesday morning Це обов'язкове поле" at bounding box center [452, 196] width 762 height 42
click at [357, 313] on input "27) До мене на вулиці підійшла жіночка і попросила сигарету. * ?" at bounding box center [452, 316] width 468 height 30
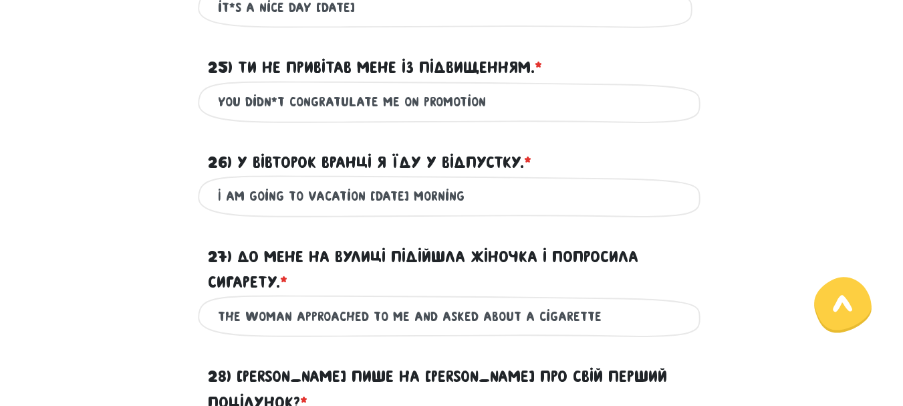
drag, startPoint x: 601, startPoint y: 314, endPoint x: 212, endPoint y: 316, distance: 388.2
click at [212, 316] on div "the woman approached to me and asked about a cigarette Це обов'язкове поле" at bounding box center [452, 316] width 508 height 42
click at [104, 314] on div "the woman approached to me and asked about a cigarette Це обов'язкове поле" at bounding box center [452, 316] width 762 height 42
click at [382, 316] on input "the woman approached to me and asked about a cigarette" at bounding box center [452, 316] width 468 height 30
click at [385, 317] on input "the woman approached me and asked about a cigarette" at bounding box center [452, 316] width 468 height 30
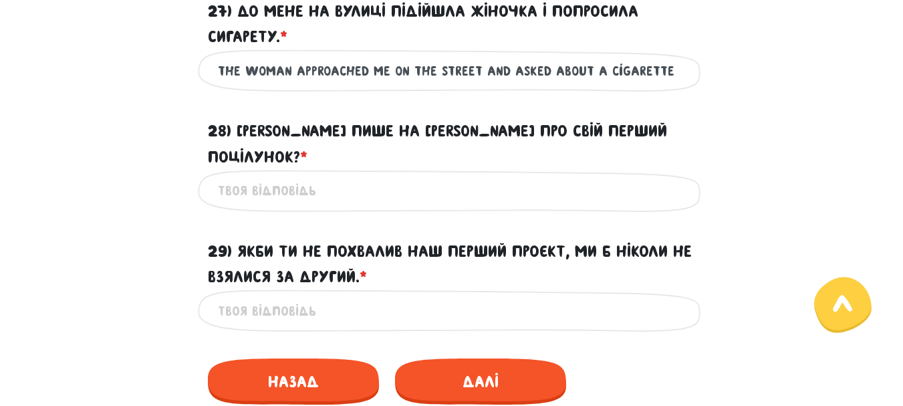
scroll to position [2610, 0]
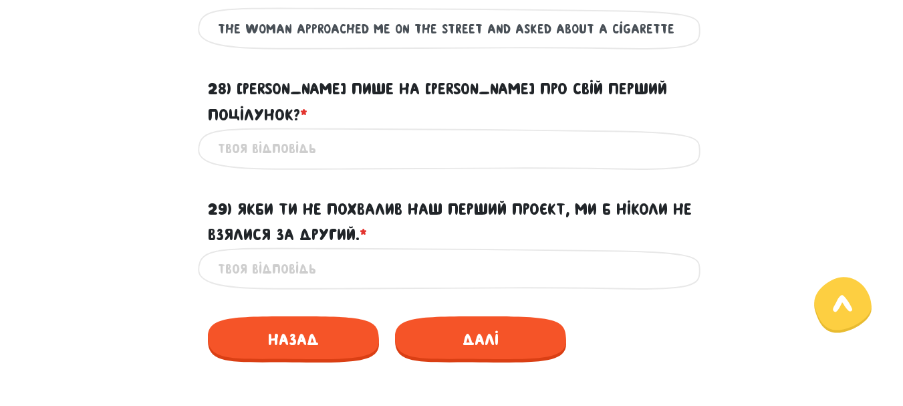
type input "the woman approached me on the street and asked about a cigarette"
click at [317, 134] on input "28) Хто пише на Фейсбуці про свій перший поцілунок? * ?" at bounding box center [452, 149] width 468 height 30
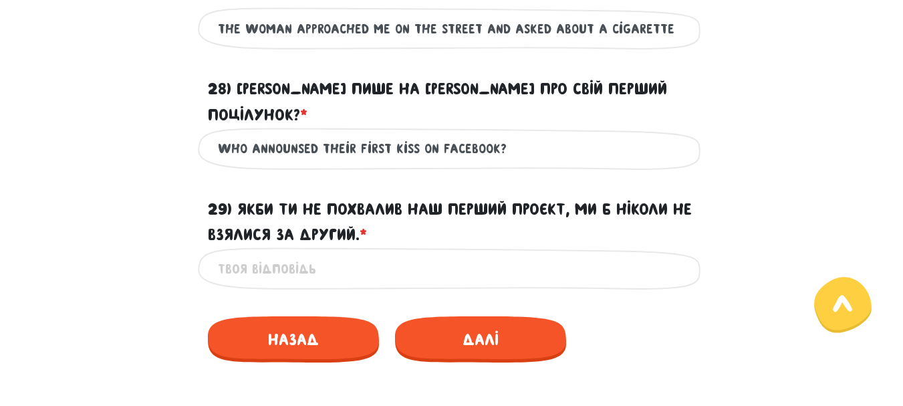
drag, startPoint x: 502, startPoint y: 118, endPoint x: 202, endPoint y: 124, distance: 300.1
click at [202, 128] on div "who announsed their first kiss on Facebook? Це обов'язкове поле" at bounding box center [452, 149] width 508 height 42
click at [317, 134] on input "who announsed their first kiss on Facebook?" at bounding box center [452, 149] width 468 height 30
drag, startPoint x: 506, startPoint y: 124, endPoint x: 206, endPoint y: 126, distance: 299.4
click at [206, 128] on div "who announses their first kiss on Facebook? Це обов'язкове поле" at bounding box center [452, 149] width 508 height 42
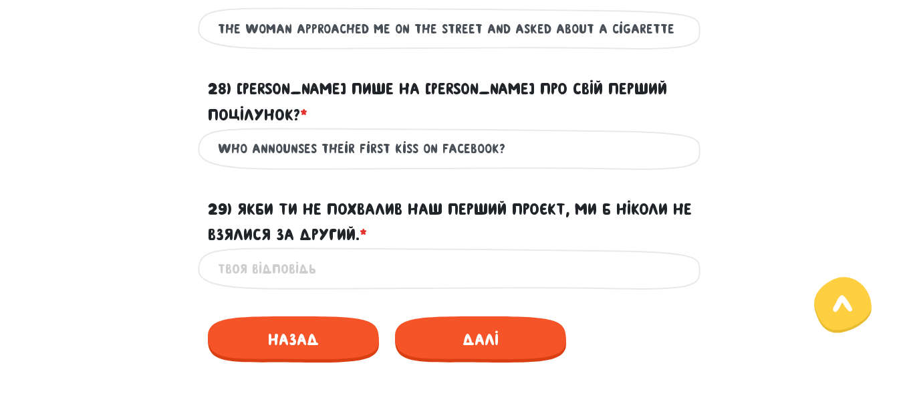
type input "who announses their first kiss on Facebook?"
click at [324, 253] on input "29) Якби ти не похвалив наш перший проєкт, ми б ніколи не взялися за другий. * ?" at bounding box center [452, 268] width 468 height 30
click at [456, 253] on input "if you had not praised our first projakt" at bounding box center [452, 268] width 468 height 30
click at [472, 253] on input "if you had not praised our first projekt" at bounding box center [452, 268] width 468 height 30
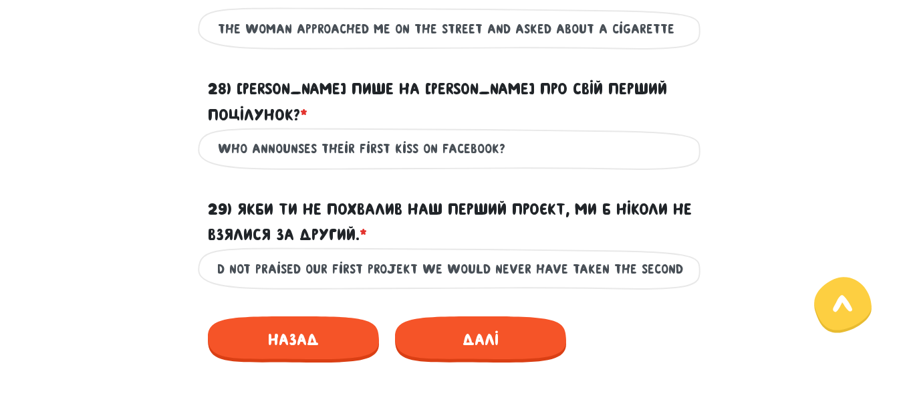
scroll to position [0, 67]
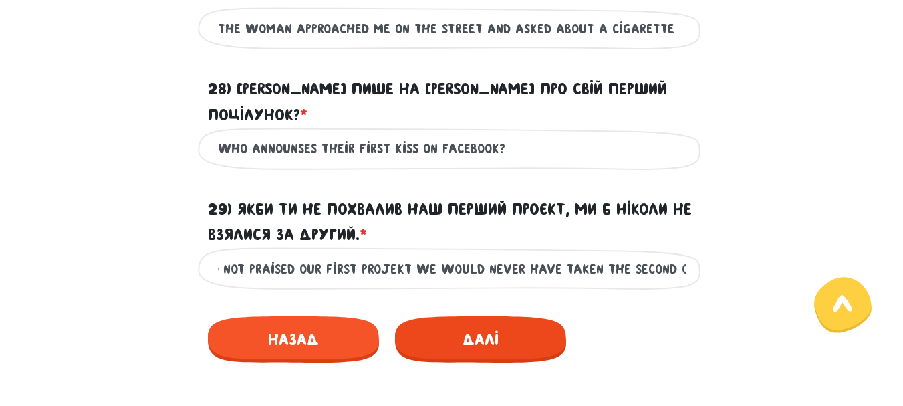
type input "if you had not praised our first projekt we would never have taken the second o…"
click at [478, 316] on span "Далі" at bounding box center [480, 339] width 171 height 46
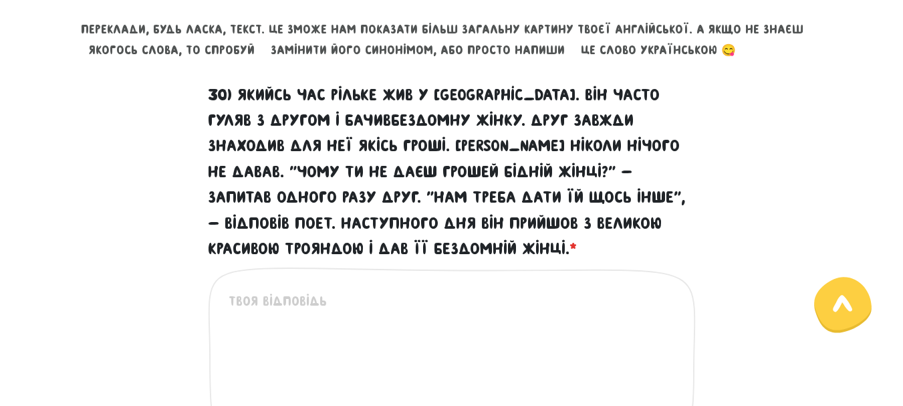
scroll to position [569, 0]
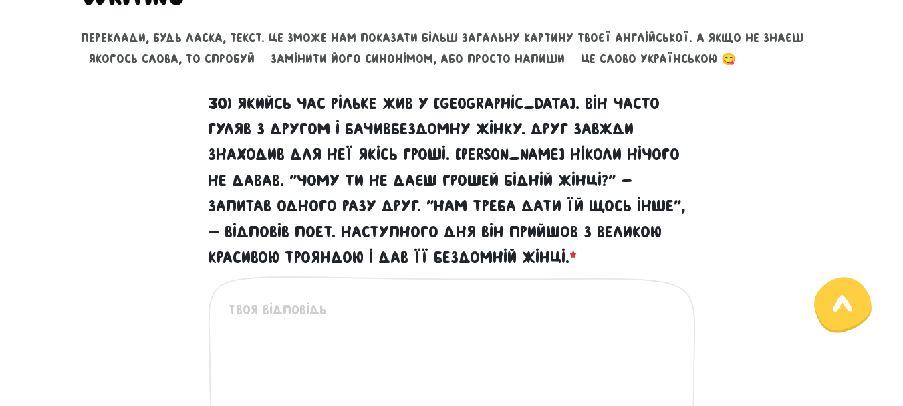
click at [369, 311] on textarea "30) Якийсь час Рільке жив у Парижі. Він часто гуляв з другом і бачивбездомну жі…" at bounding box center [453, 381] width 448 height 164
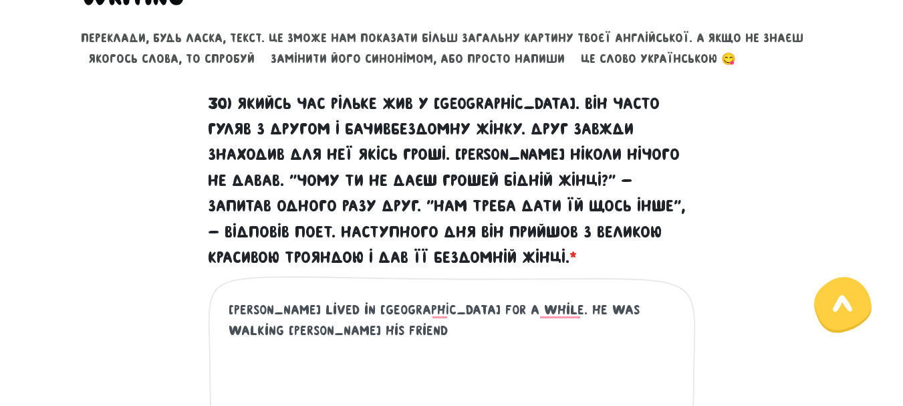
click at [432, 309] on textarea "Rilke lived in Paris for a while. he was walking whith his friend" at bounding box center [453, 381] width 448 height 164
click at [271, 328] on textarea "Rilke lived in Paris for a while. Often, he was walking with his friend" at bounding box center [453, 381] width 448 height 164
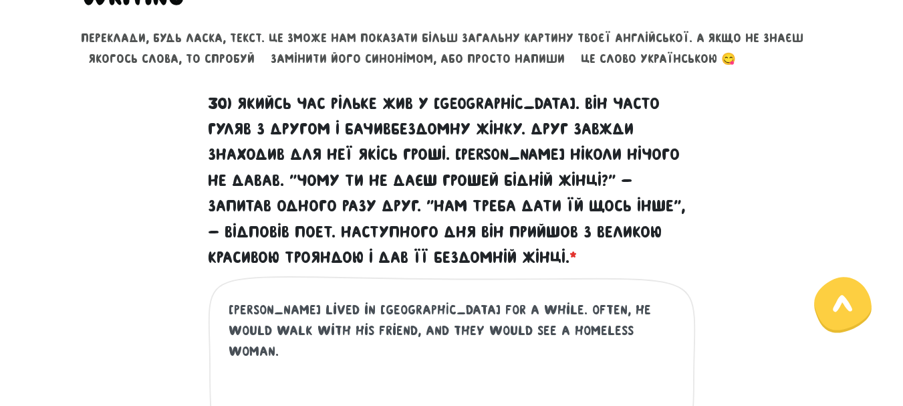
click at [541, 333] on textarea "Rilke lived in Paris for a while. Often, he would walk with his friend, and the…" at bounding box center [453, 381] width 448 height 164
click at [474, 309] on textarea "Rilke lived in Paris for a while. Often, he would walk with his friend, and the…" at bounding box center [453, 381] width 448 height 164
click at [552, 329] on textarea "Rilke lived in Paris for a while. Often he would walk with his friend, and they…" at bounding box center [453, 381] width 448 height 164
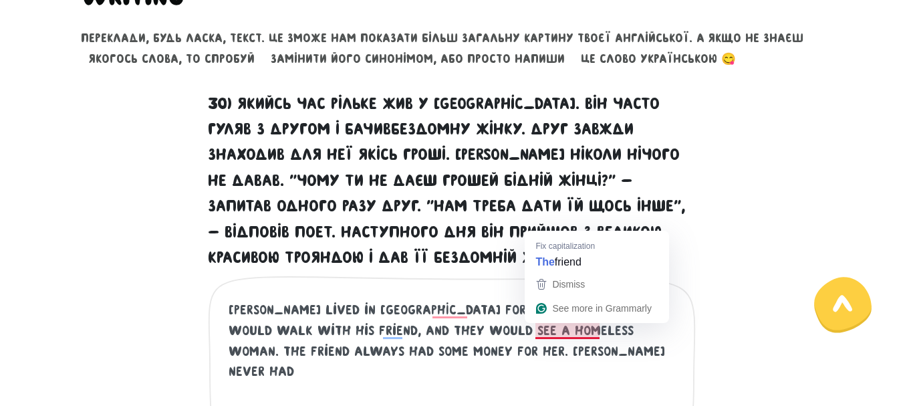
click at [564, 330] on textarea "Rilke lived in Paris for a while. Often he would walk with his friend, and they…" at bounding box center [453, 381] width 448 height 164
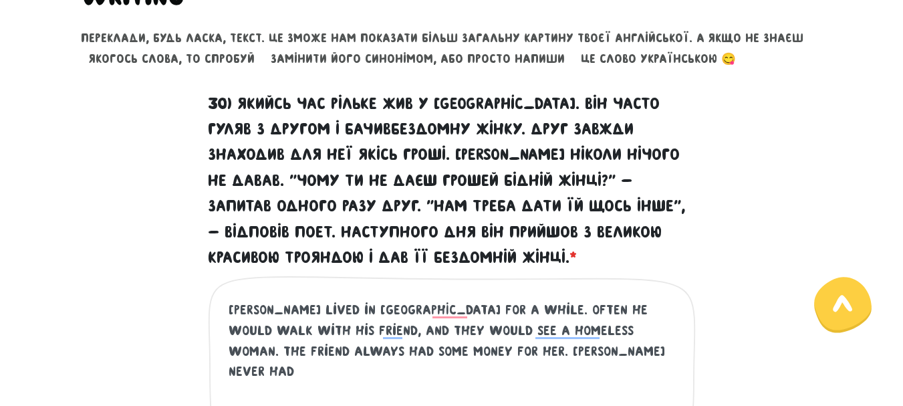
click at [488, 350] on textarea "Rilke lived in Paris for a while. Often he would walk with his friend, and they…" at bounding box center [453, 381] width 448 height 164
click at [473, 351] on textarea "Rilke lived in Paris for a while. Often he would walk with his friend, and they…" at bounding box center [453, 381] width 448 height 164
click at [565, 354] on textarea "Rilke lived in Paris for a while. Often he would walk with his friend, and they…" at bounding box center [453, 381] width 448 height 164
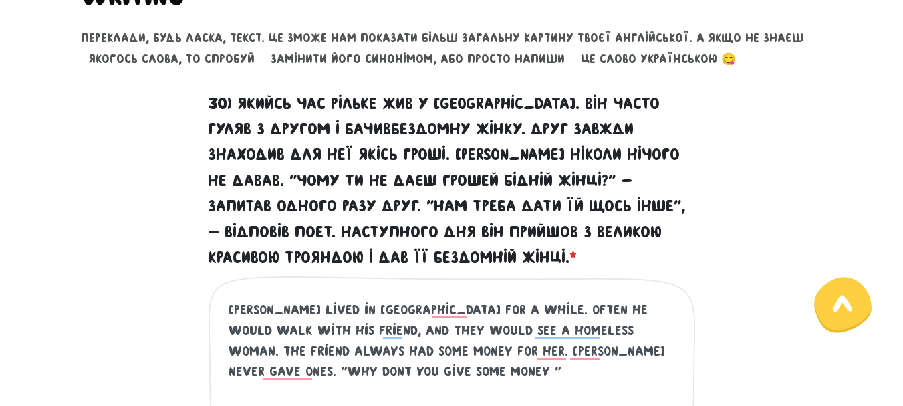
click at [661, 346] on textarea "Rilke lived in Paris for a while. Often he would walk with his friend, and they…" at bounding box center [453, 381] width 448 height 164
click at [364, 370] on textarea "Rilke lived in Paris for a while. Often he would walk with his friend, and they…" at bounding box center [453, 381] width 448 height 164
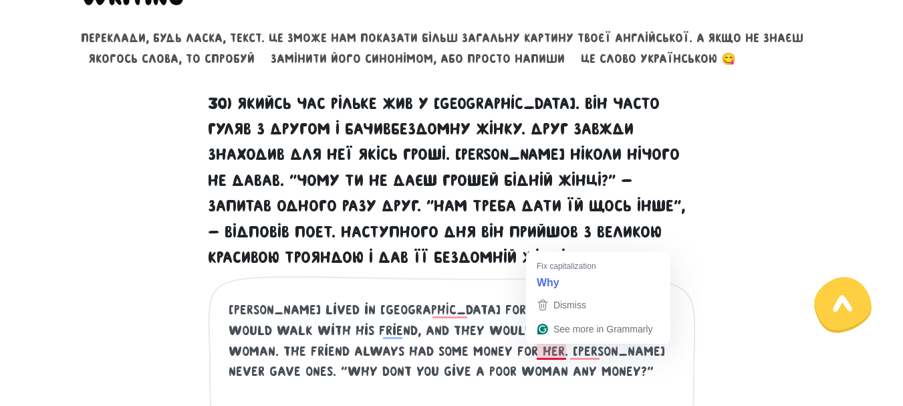
click at [549, 349] on textarea "Rilke lived in Paris for a while. Often he would walk with his friend, and they…" at bounding box center [453, 381] width 448 height 164
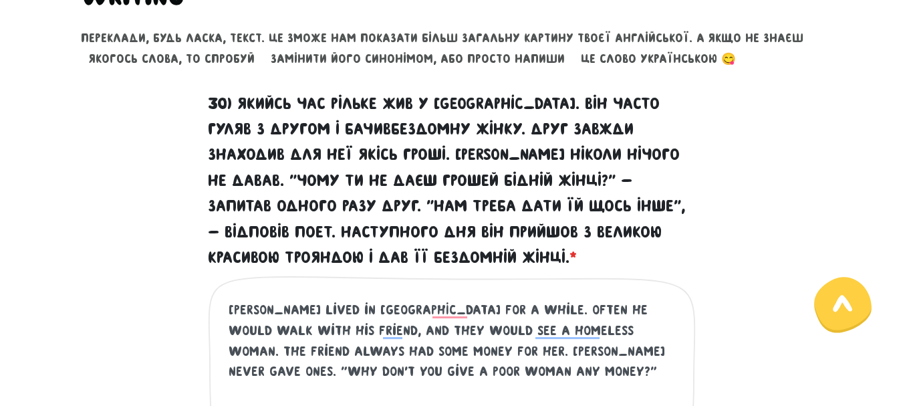
click at [406, 372] on textarea "Rilke lived in Paris for a while. Often he would walk with his friend, and they…" at bounding box center [453, 381] width 448 height 164
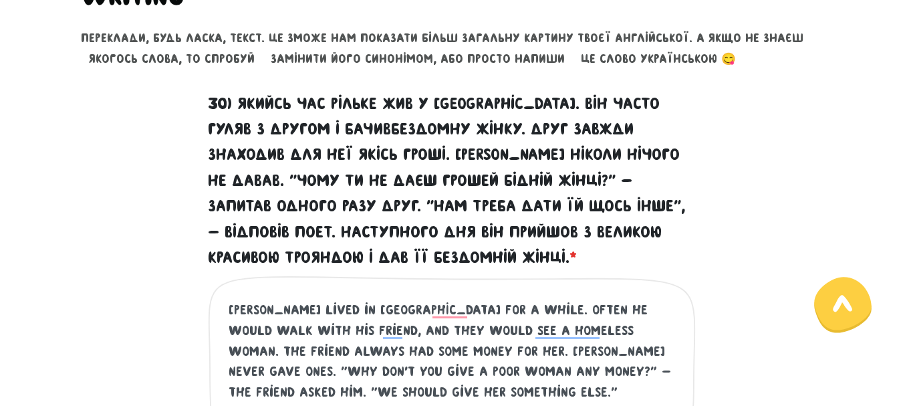
click at [353, 382] on textarea "Rilke lived in Paris for a while. Often he would walk with his friend, and they…" at bounding box center [453, 381] width 448 height 164
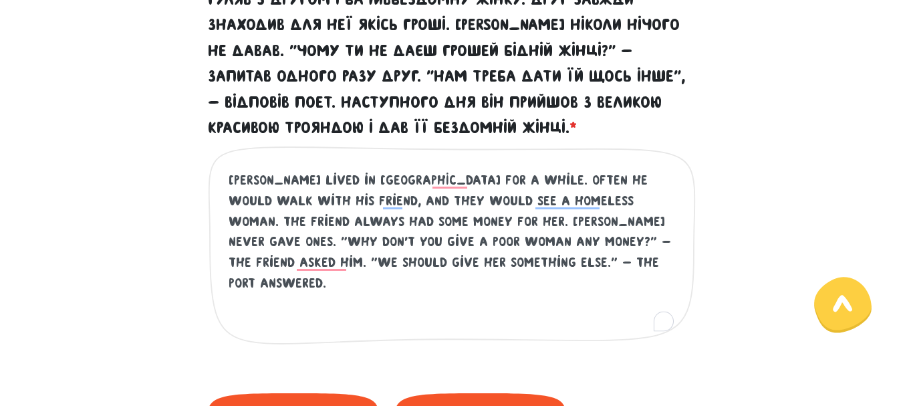
scroll to position [741, 0]
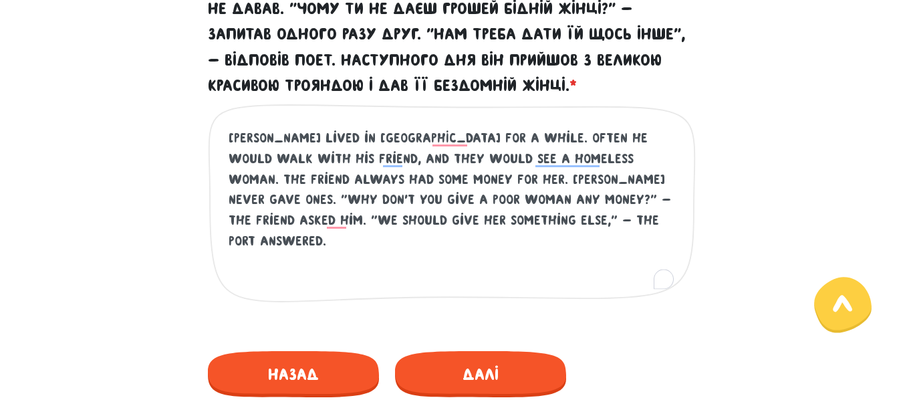
click at [509, 225] on textarea "Rilke lived in Paris for a while. Often he would walk with his friend, and they…" at bounding box center [453, 210] width 448 height 164
click at [326, 221] on textarea "Rilke lived in Paris for a while. Often he would walk with his friend, and they…" at bounding box center [453, 210] width 448 height 164
click at [494, 219] on textarea "Rilke lived in Paris for a while. Often he would walk with his friend, and they…" at bounding box center [453, 210] width 448 height 164
type textarea "Rilke lived in Paris for a while. Often he would walk with his friend, and they…"
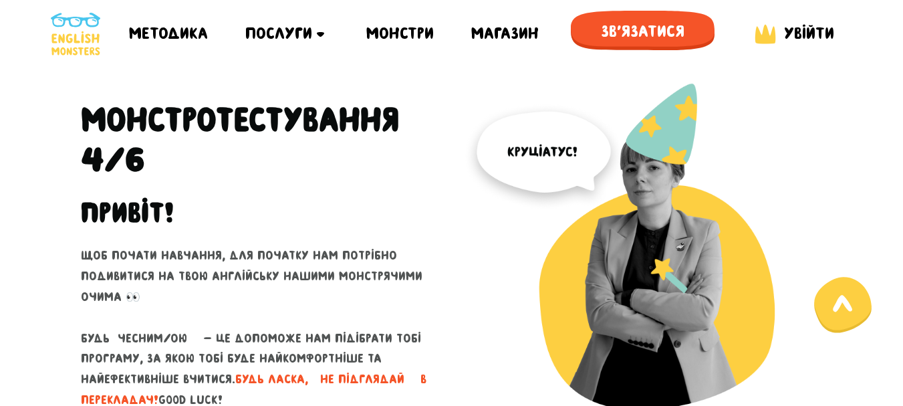
scroll to position [741, 0]
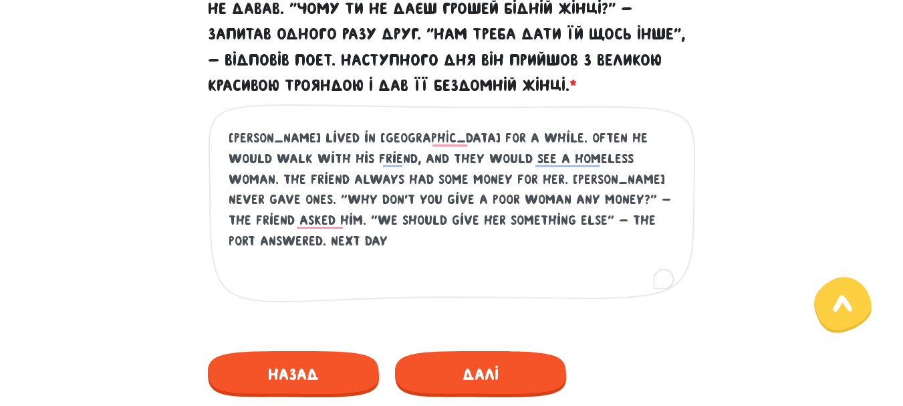
click at [539, 223] on textarea "[PERSON_NAME] lived in [GEOGRAPHIC_DATA] for a while. Often he would walk with …" at bounding box center [453, 210] width 448 height 164
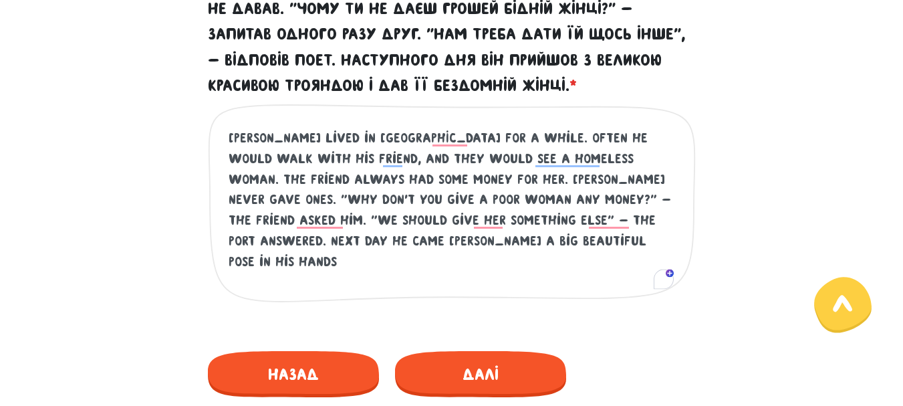
click at [299, 242] on textarea "[PERSON_NAME] lived in [GEOGRAPHIC_DATA] for a while. Often he would walk with …" at bounding box center [453, 210] width 448 height 164
click at [408, 247] on textarea "[PERSON_NAME] lived in [GEOGRAPHIC_DATA] for a while. Often he would walk with …" at bounding box center [453, 210] width 448 height 164
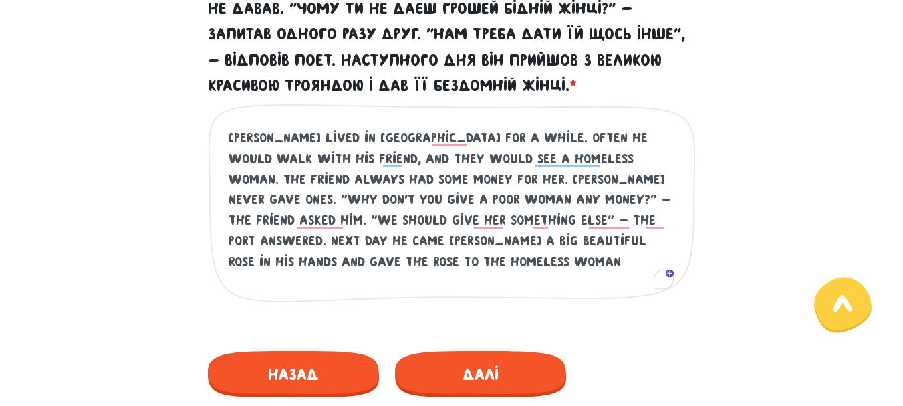
click at [677, 245] on div "[PERSON_NAME] lived in [GEOGRAPHIC_DATA] for a while. Often he would walk with …" at bounding box center [452, 214] width 488 height 221
click at [676, 239] on textarea "[PERSON_NAME] lived in [GEOGRAPHIC_DATA] for a while. Often he would walk with …" at bounding box center [453, 210] width 448 height 164
click at [518, 241] on textarea "[PERSON_NAME] lived in [GEOGRAPHIC_DATA] for a while. Often he would walk with …" at bounding box center [453, 210] width 448 height 164
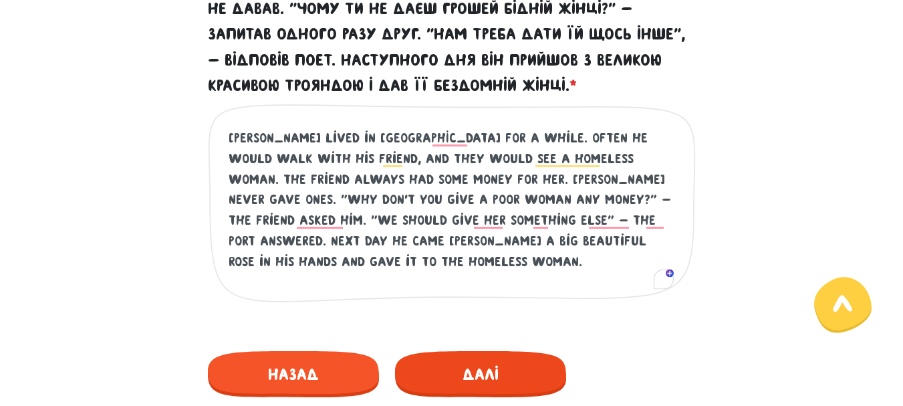
type textarea "[PERSON_NAME] lived in [GEOGRAPHIC_DATA] for a while. Often he would walk with …"
click at [482, 370] on span "Далі" at bounding box center [480, 374] width 171 height 46
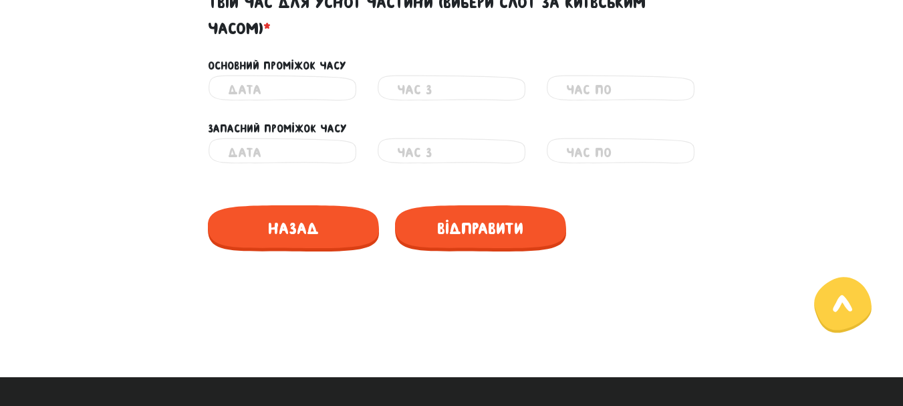
scroll to position [647, 0]
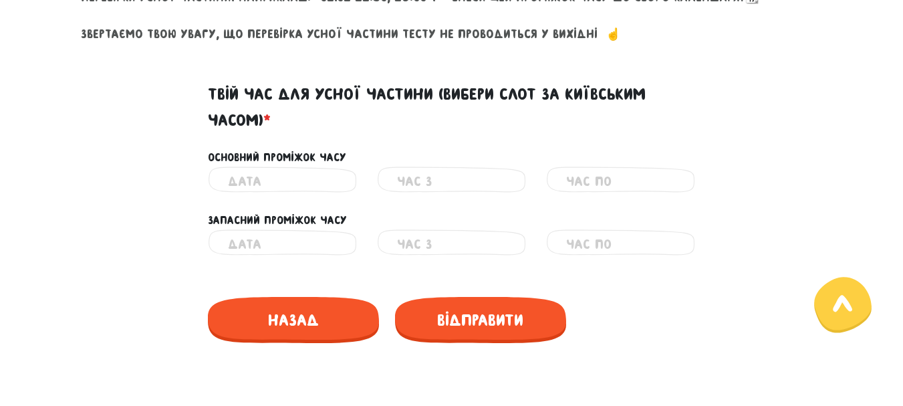
click at [276, 186] on input "text" at bounding box center [282, 181] width 109 height 30
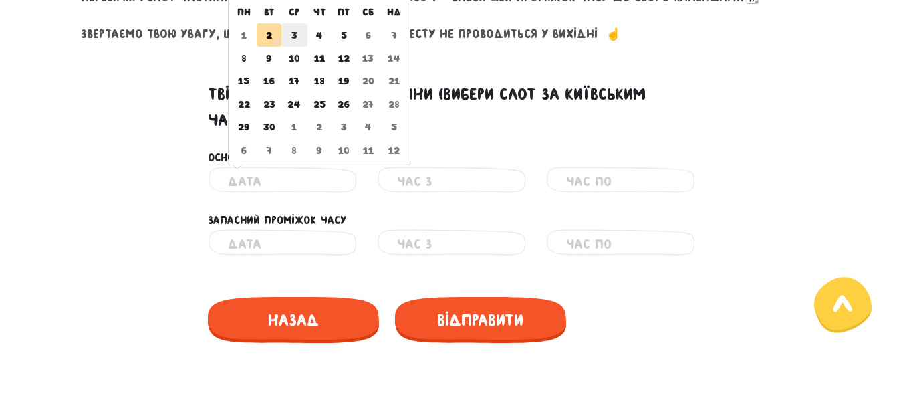
click at [297, 36] on td "3" at bounding box center [294, 34] width 26 height 23
type input "[DATE]"
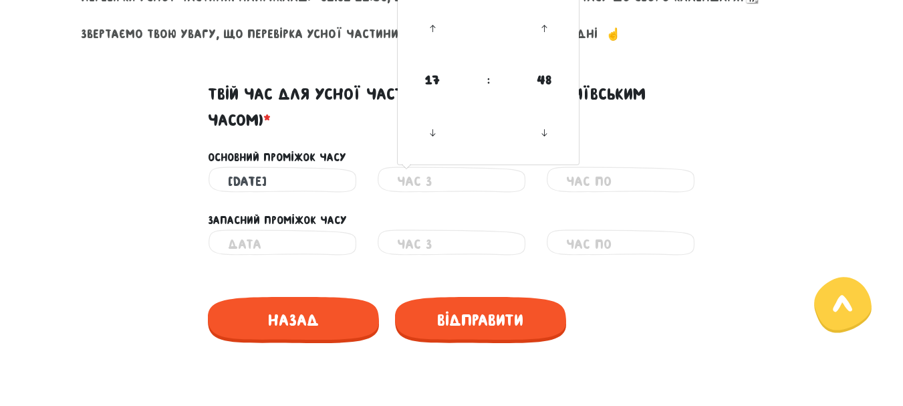
click at [452, 181] on input "text" at bounding box center [451, 181] width 109 height 30
click at [432, 78] on span "17" at bounding box center [432, 80] width 36 height 36
click at [438, 178] on input "text" at bounding box center [451, 181] width 109 height 30
click at [729, 152] on div "Основний проміжок часу" at bounding box center [452, 149] width 762 height 33
click at [443, 180] on input "text" at bounding box center [451, 181] width 109 height 30
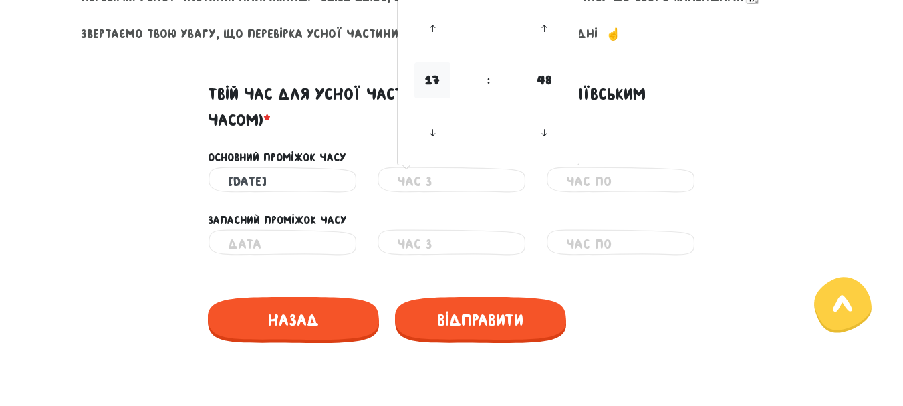
click at [433, 80] on span "17" at bounding box center [432, 80] width 36 height 36
click at [514, 120] on td "18" at bounding box center [510, 119] width 44 height 27
click at [434, 31] on icon at bounding box center [432, 29] width 36 height 36
click at [434, 75] on span "18" at bounding box center [432, 80] width 36 height 36
click at [464, 63] on td "09" at bounding box center [466, 64] width 44 height 27
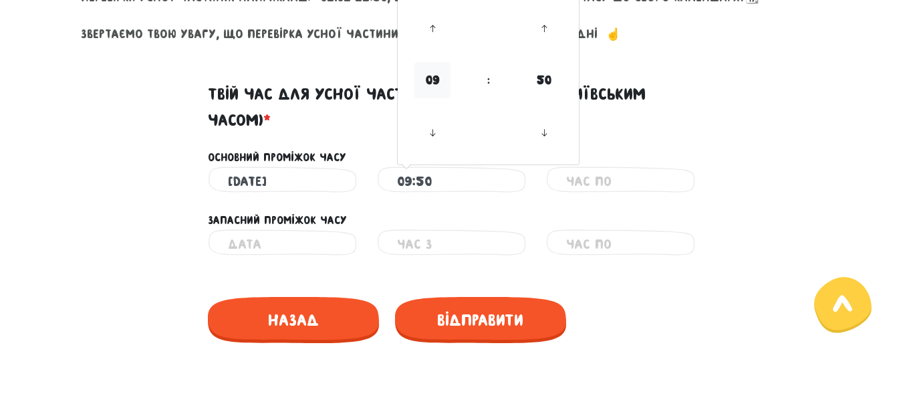
click at [432, 80] on span "09" at bounding box center [432, 80] width 36 height 36
click at [464, 120] on td "17" at bounding box center [466, 119] width 44 height 27
click at [544, 28] on icon at bounding box center [544, 29] width 36 height 36
type input "18:00"
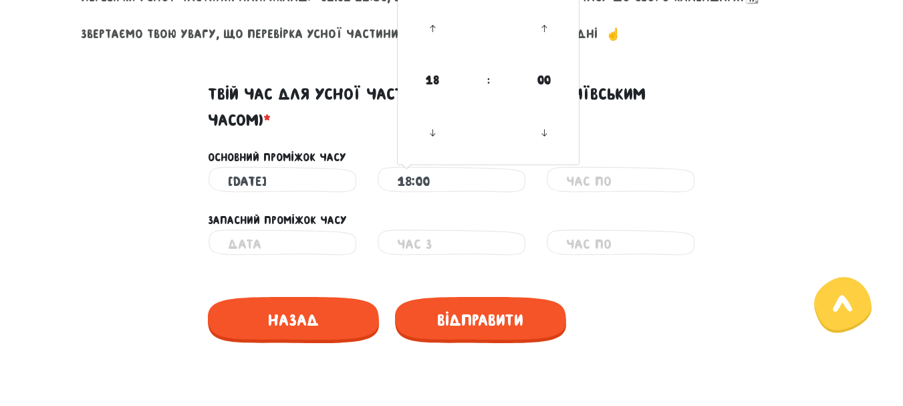
click at [604, 180] on input "text" at bounding box center [620, 181] width 109 height 30
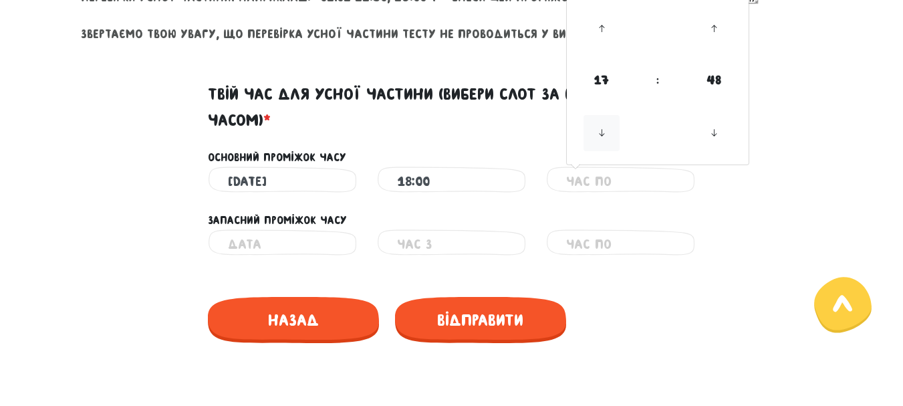
click at [603, 135] on icon at bounding box center [601, 133] width 36 height 36
click at [602, 28] on icon at bounding box center [601, 29] width 36 height 36
click at [602, 29] on icon at bounding box center [601, 29] width 36 height 36
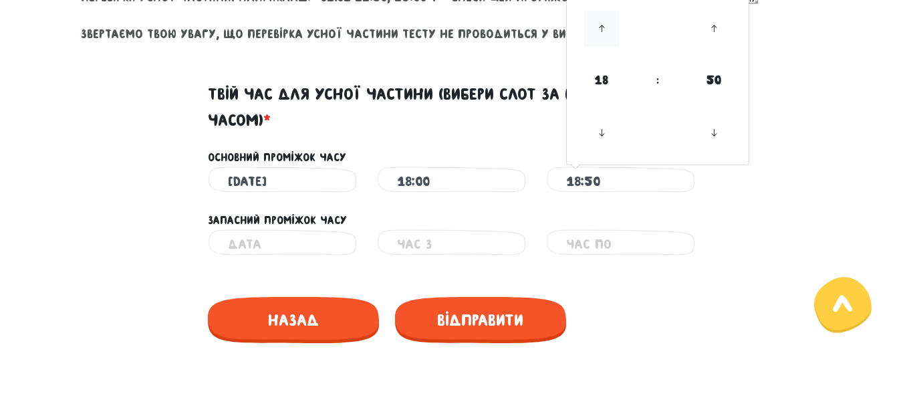
click at [602, 29] on icon at bounding box center [601, 29] width 36 height 36
drag, startPoint x: 708, startPoint y: 54, endPoint x: 714, endPoint y: 31, distance: 23.3
click at [714, 31] on td at bounding box center [713, 28] width 64 height 57
click at [714, 31] on icon at bounding box center [714, 29] width 36 height 36
type input "18:55"
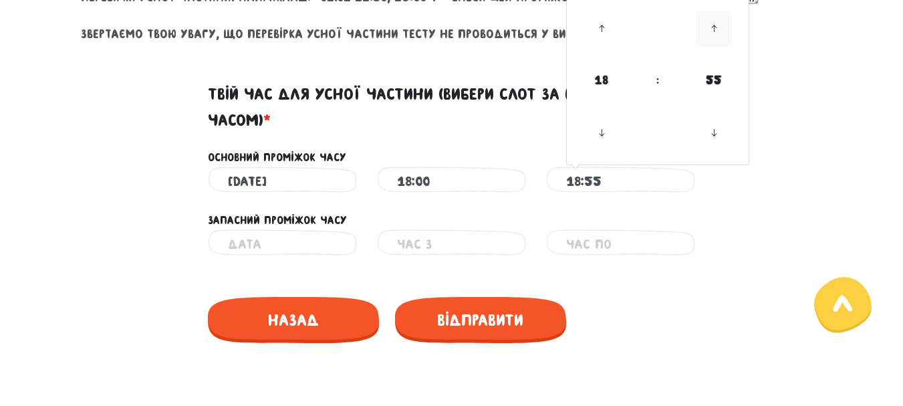
click at [714, 31] on icon at bounding box center [714, 29] width 36 height 36
click at [601, 27] on icon at bounding box center [601, 29] width 36 height 36
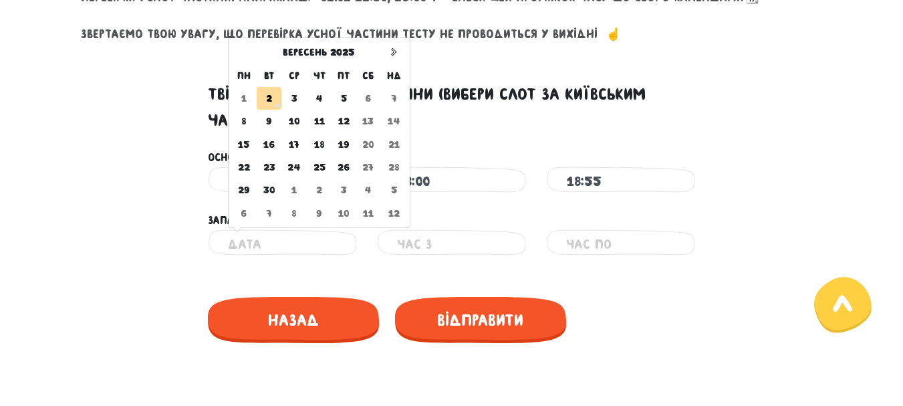
click at [259, 243] on input "text" at bounding box center [282, 244] width 109 height 30
click at [323, 102] on td "4" at bounding box center [319, 98] width 25 height 23
type input "[DATE]"
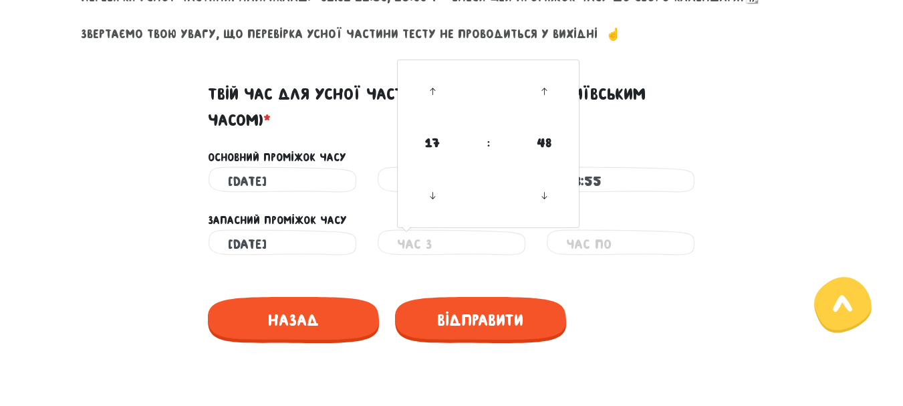
click at [425, 245] on input "text" at bounding box center [451, 244] width 109 height 30
click at [434, 143] on span "17" at bounding box center [432, 143] width 36 height 36
click at [466, 182] on td "17" at bounding box center [466, 182] width 44 height 27
click at [543, 91] on icon at bounding box center [544, 92] width 36 height 36
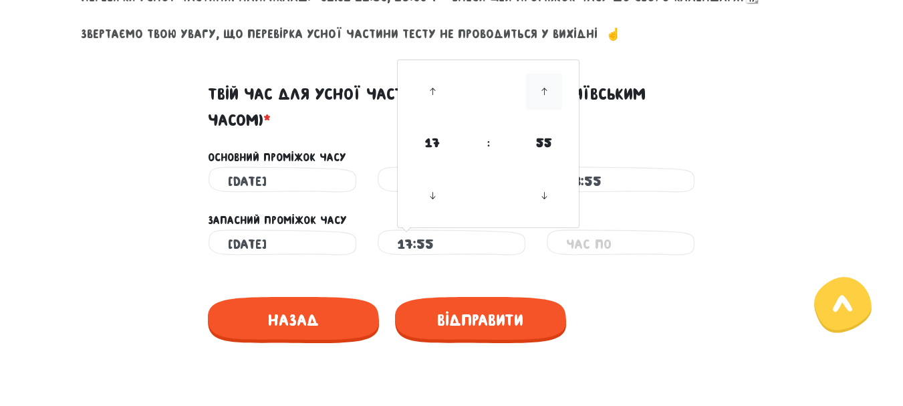
type input "18:00"
click at [599, 245] on input "text" at bounding box center [620, 244] width 109 height 30
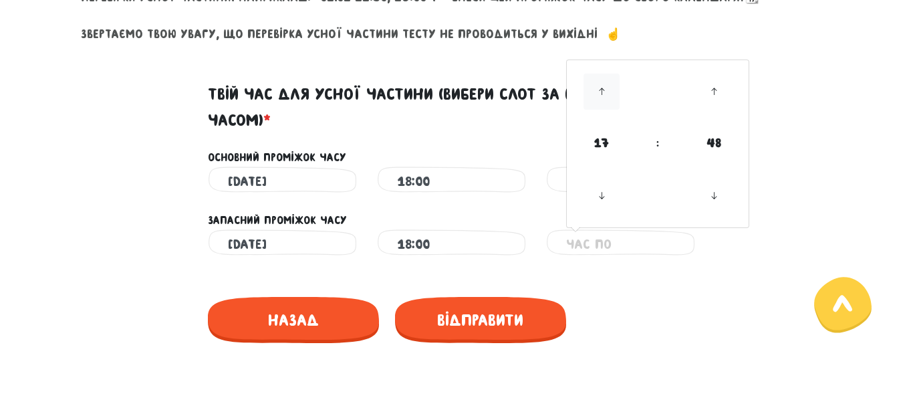
click at [601, 89] on icon at bounding box center [601, 92] width 36 height 36
type input "18:50"
click at [639, 295] on div "Назад" at bounding box center [452, 317] width 488 height 73
click at [583, 184] on input "18:55" at bounding box center [620, 181] width 109 height 30
click at [710, 29] on icon at bounding box center [714, 29] width 36 height 36
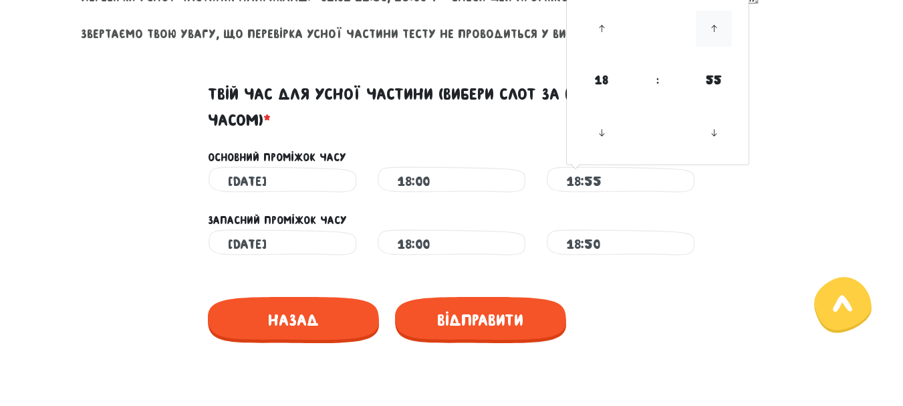
click at [710, 29] on icon at bounding box center [714, 29] width 36 height 36
click at [713, 130] on icon at bounding box center [714, 133] width 36 height 36
click at [715, 27] on icon at bounding box center [714, 29] width 36 height 36
click at [601, 26] on icon at bounding box center [601, 29] width 36 height 36
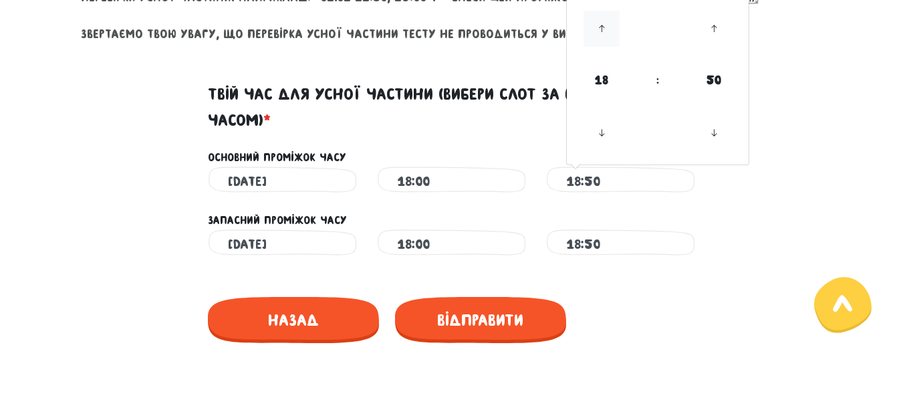
click at [601, 27] on icon at bounding box center [601, 29] width 36 height 36
click at [713, 27] on icon at bounding box center [714, 29] width 36 height 36
type input "18:55"
click at [590, 240] on input "18:50" at bounding box center [620, 244] width 109 height 30
click at [710, 98] on icon at bounding box center [714, 92] width 36 height 36
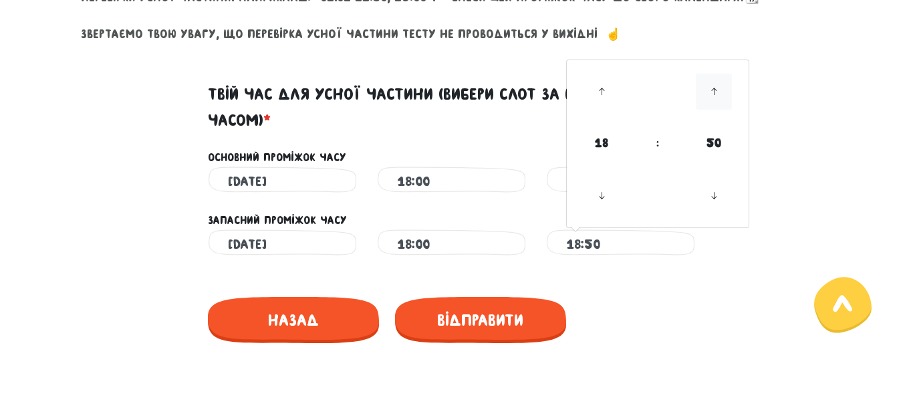
type input "18:55"
click at [780, 127] on div "Твій час для усної частини (вибери слот за київським часом) *" at bounding box center [452, 98] width 762 height 67
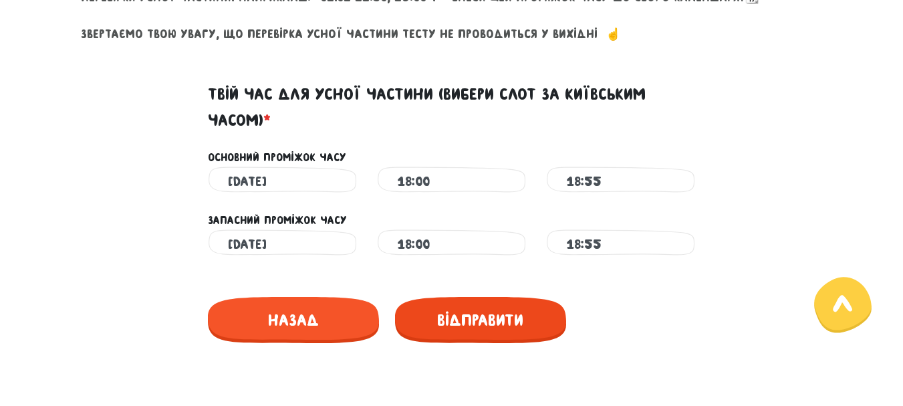
click at [487, 313] on span "Відправити" at bounding box center [480, 320] width 171 height 46
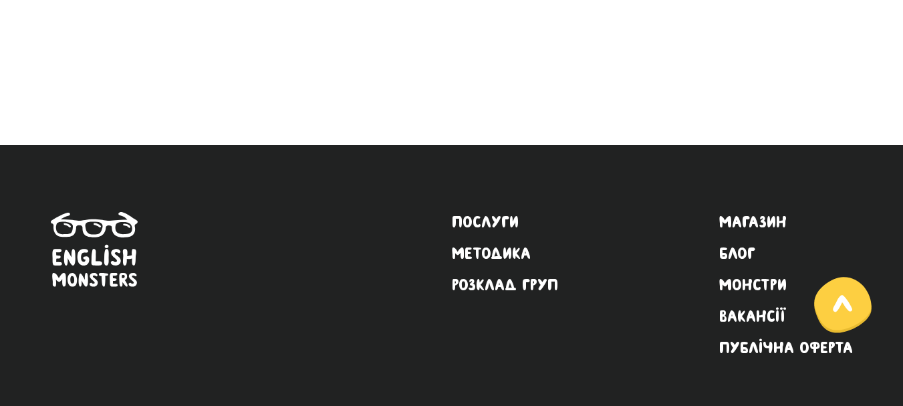
scroll to position [498, 0]
